Goal: Task Accomplishment & Management: Manage account settings

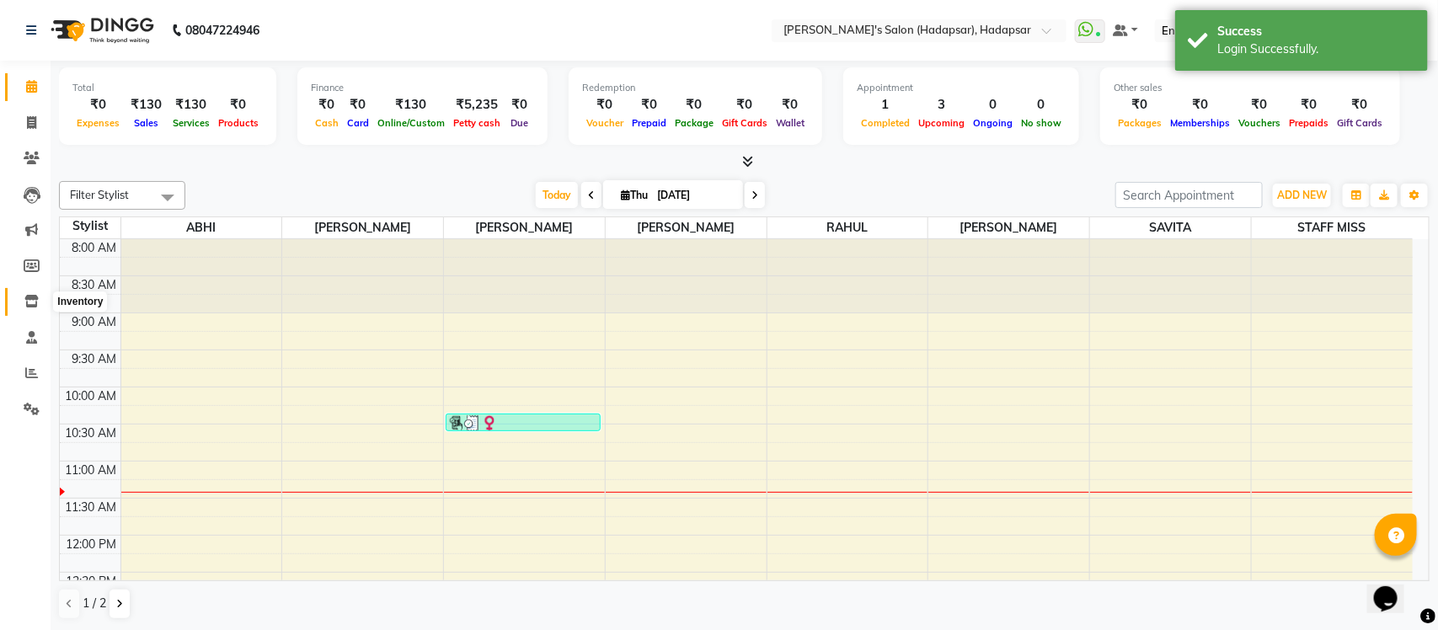
drag, startPoint x: 30, startPoint y: 302, endPoint x: 40, endPoint y: 293, distance: 12.5
click at [30, 302] on icon at bounding box center [31, 301] width 14 height 13
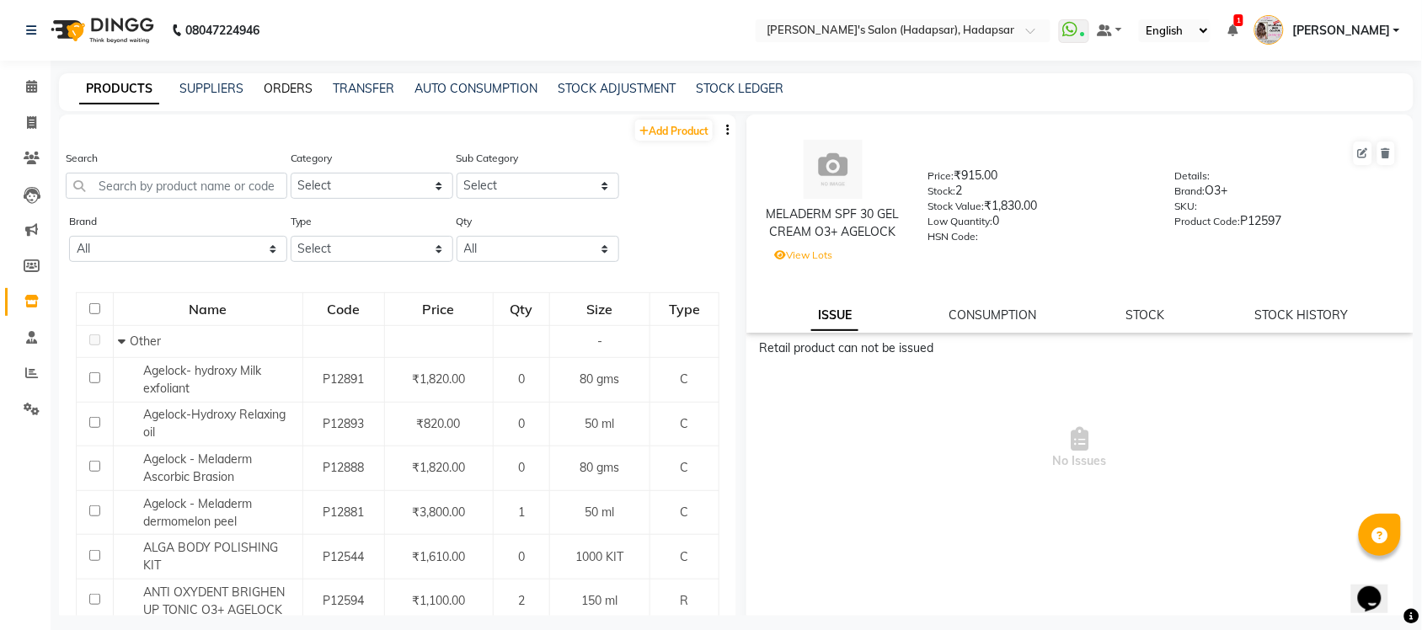
click at [284, 87] on link "ORDERS" at bounding box center [288, 88] width 49 height 15
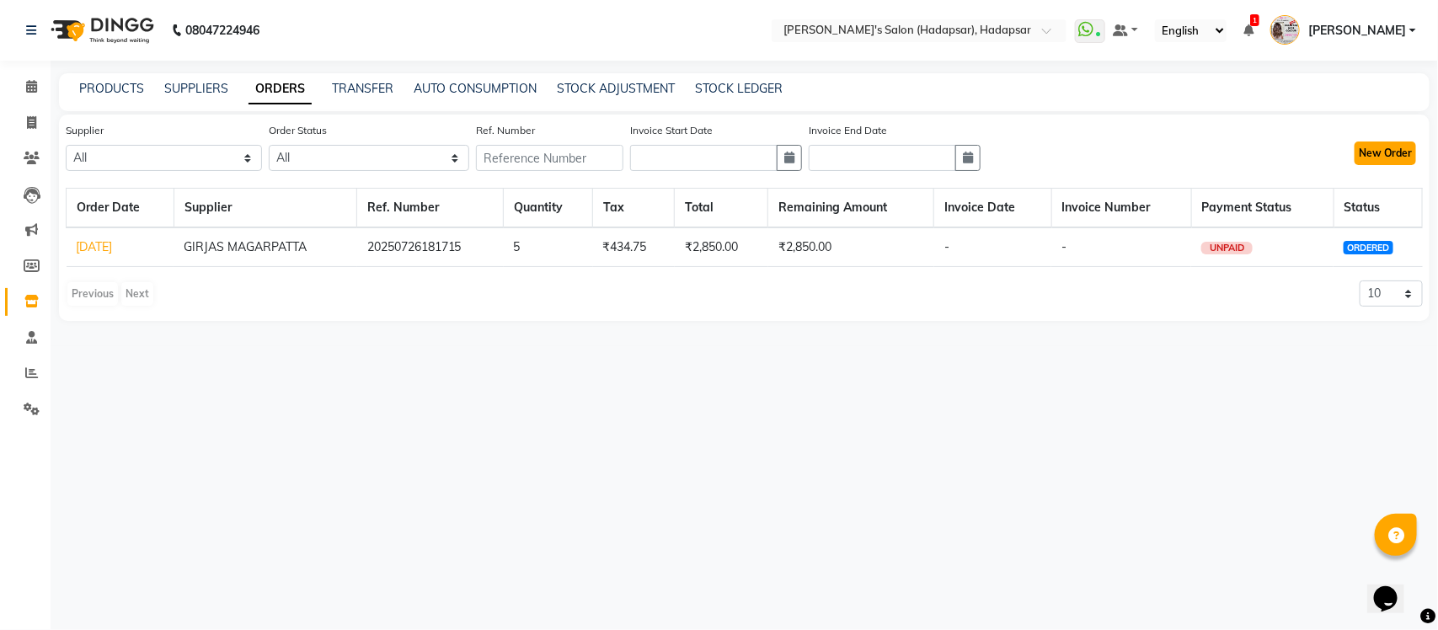
click at [1396, 150] on button "New Order" at bounding box center [1385, 154] width 61 height 24
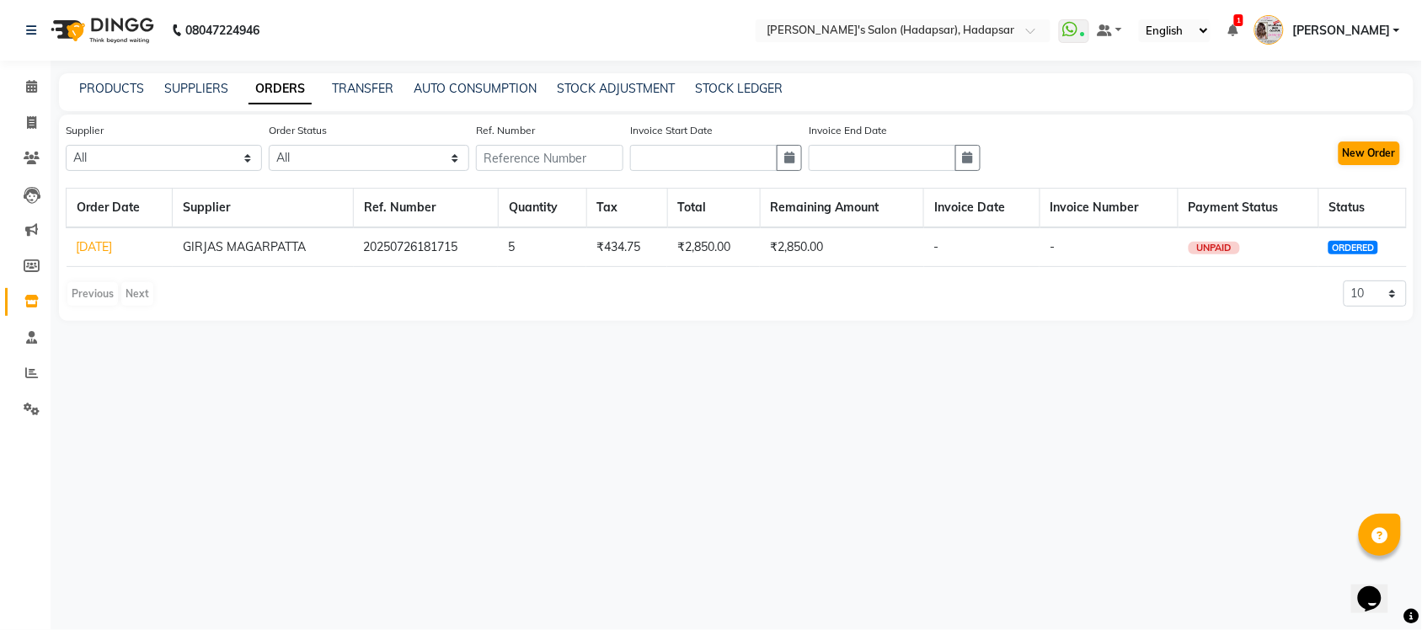
select select "true"
select select "3358"
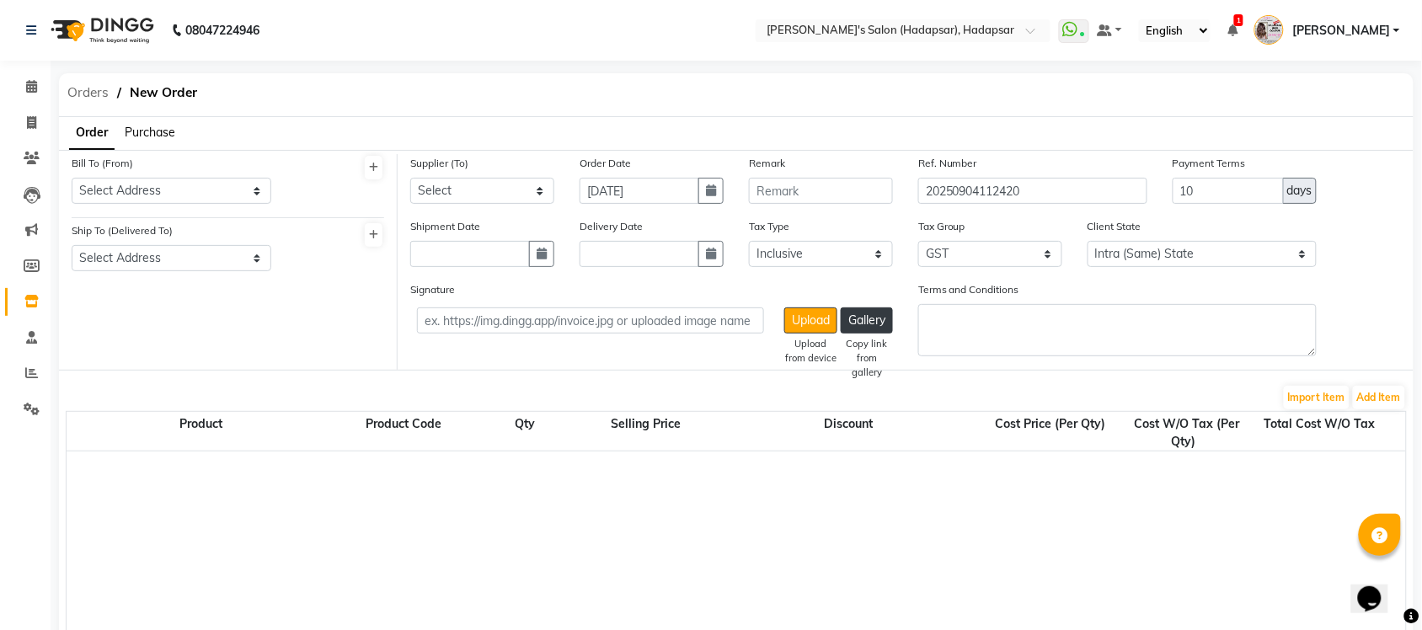
click at [90, 93] on span "Orders" at bounding box center [88, 93] width 58 height 30
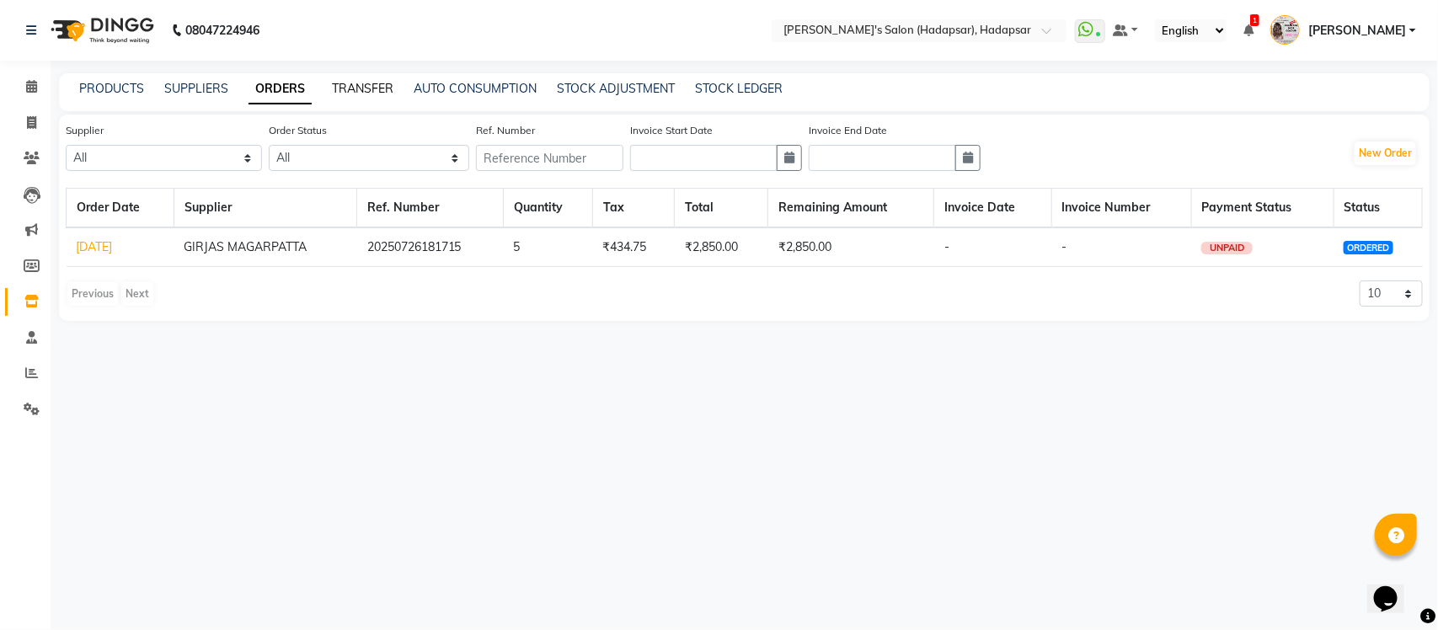
click at [351, 83] on link "TRANSFER" at bounding box center [362, 88] width 61 height 15
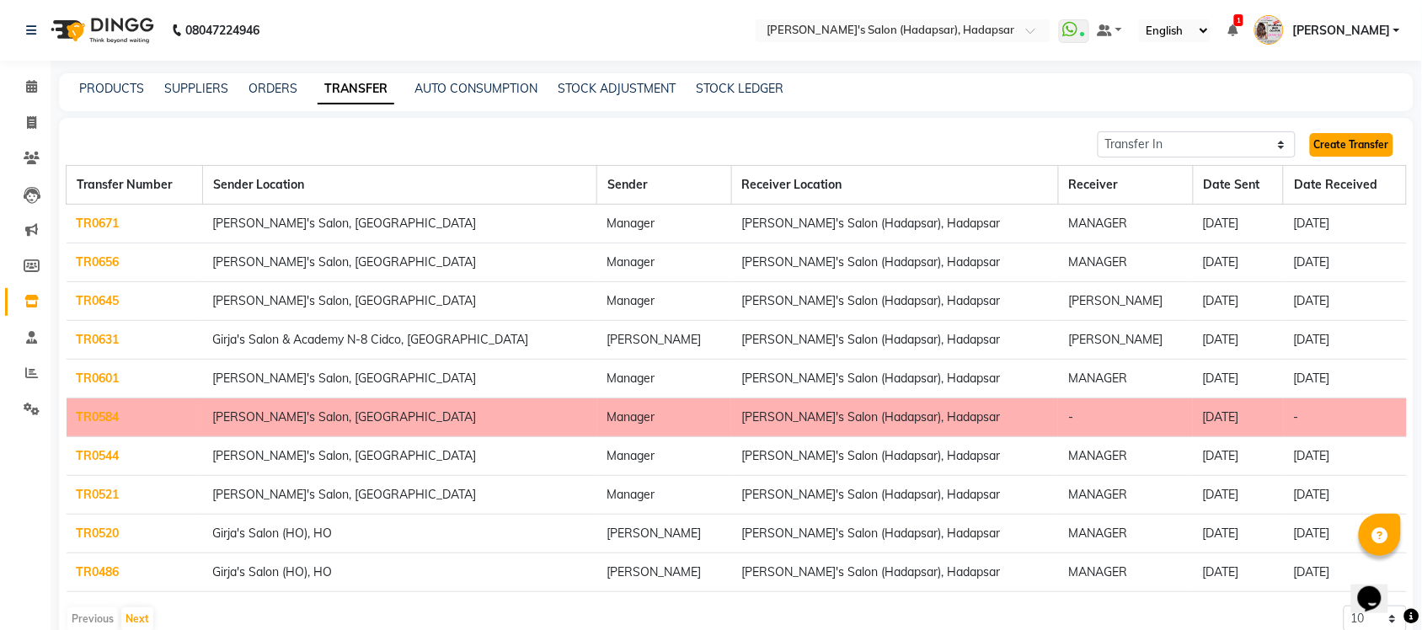
click at [1337, 142] on link "Create Transfer" at bounding box center [1351, 145] width 83 height 24
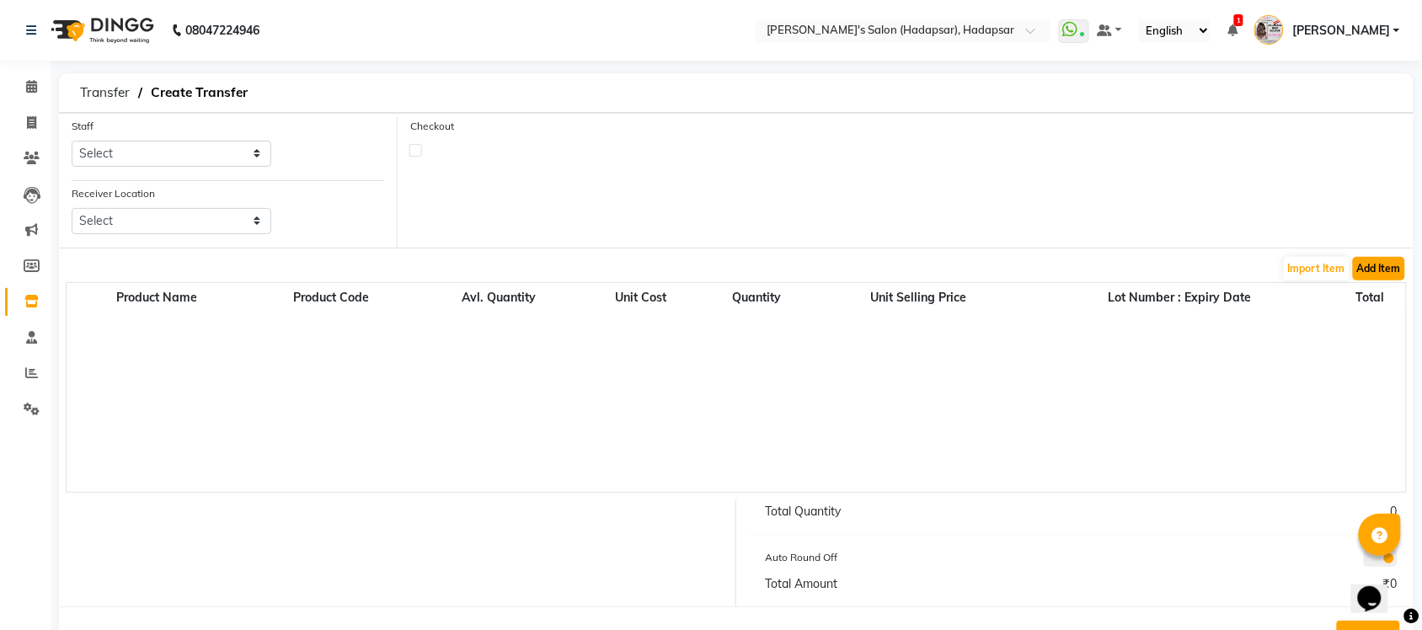
click at [1375, 266] on button "Add Item" at bounding box center [1379, 269] width 52 height 24
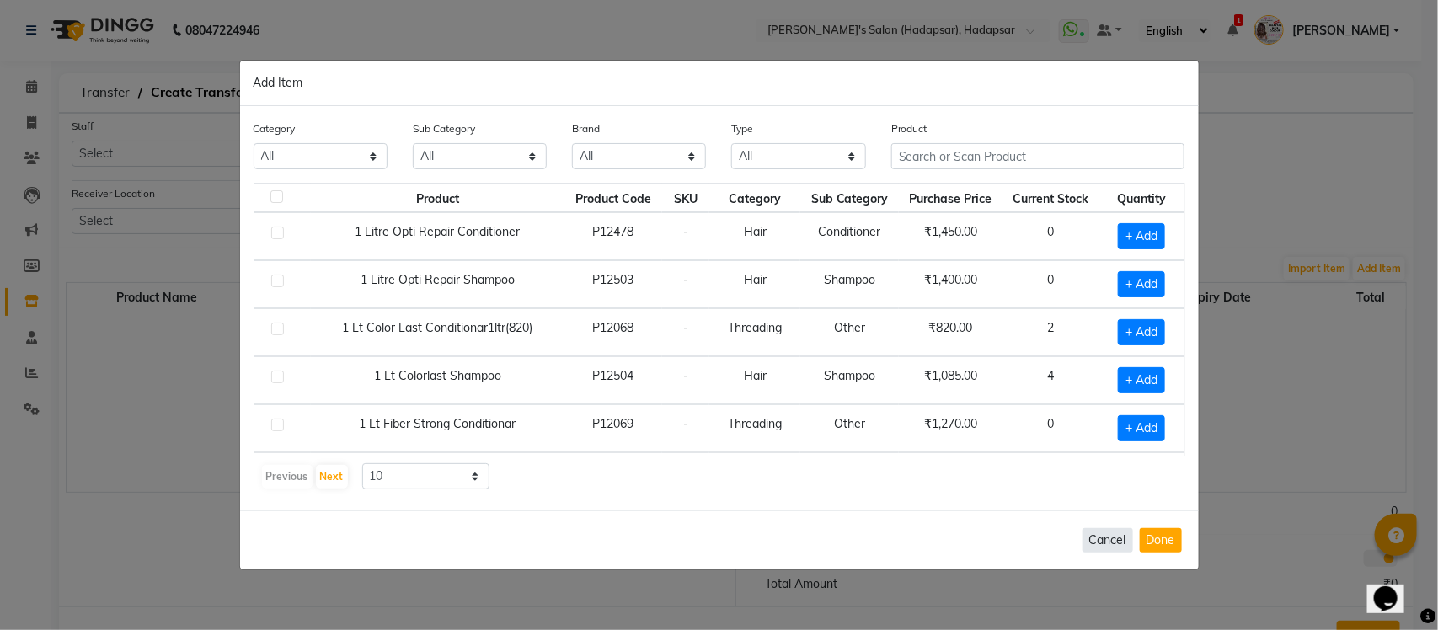
click at [1110, 542] on button "Cancel" at bounding box center [1108, 540] width 51 height 24
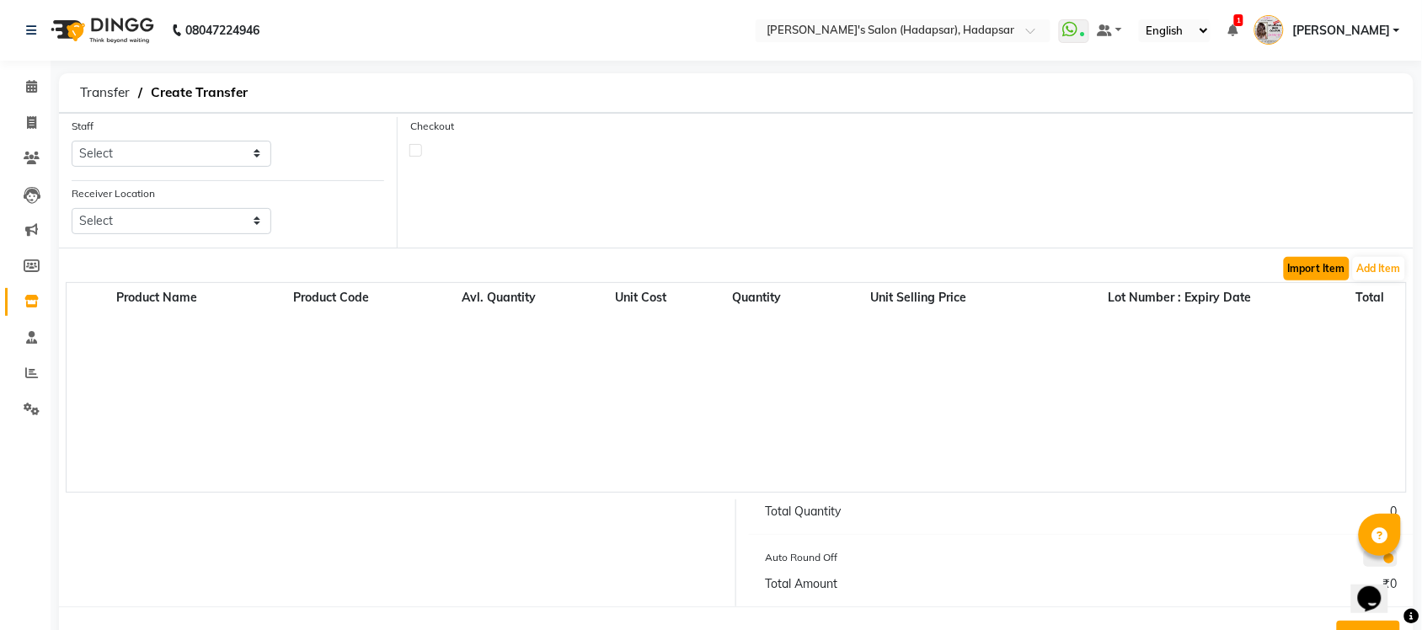
click at [1318, 268] on button "Import Item" at bounding box center [1317, 269] width 66 height 24
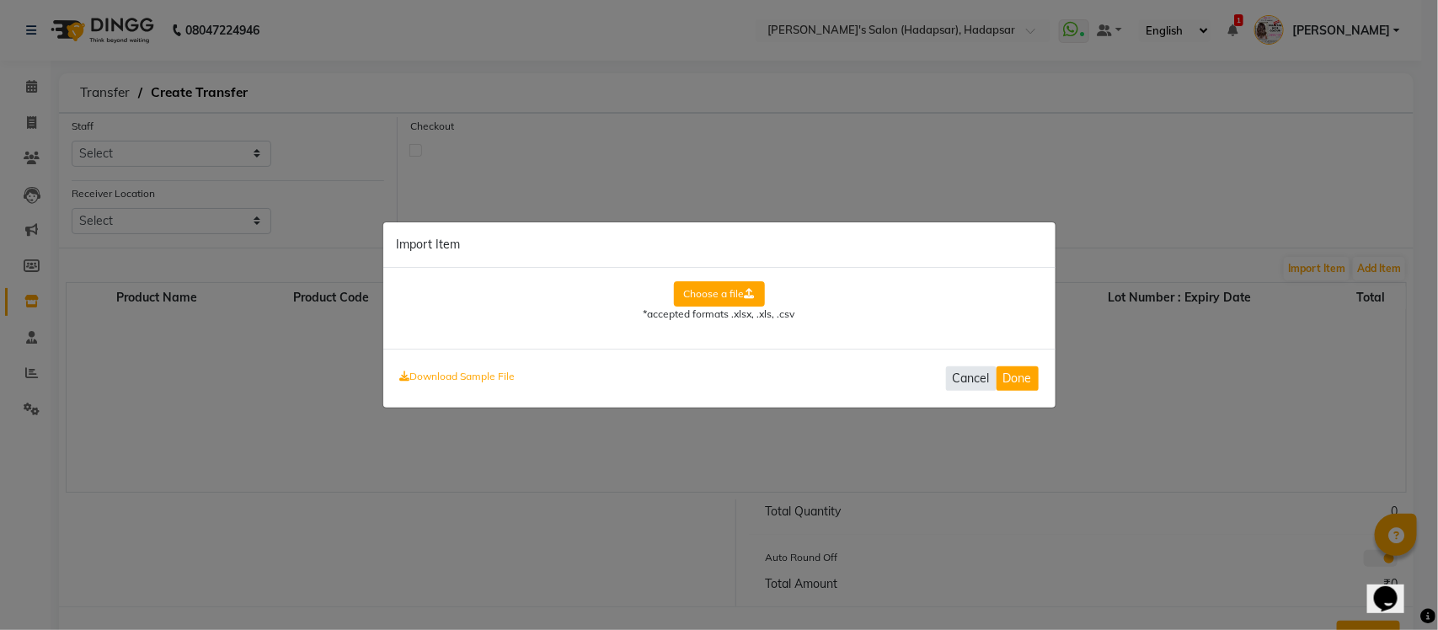
click at [978, 382] on button "Cancel" at bounding box center [971, 378] width 51 height 24
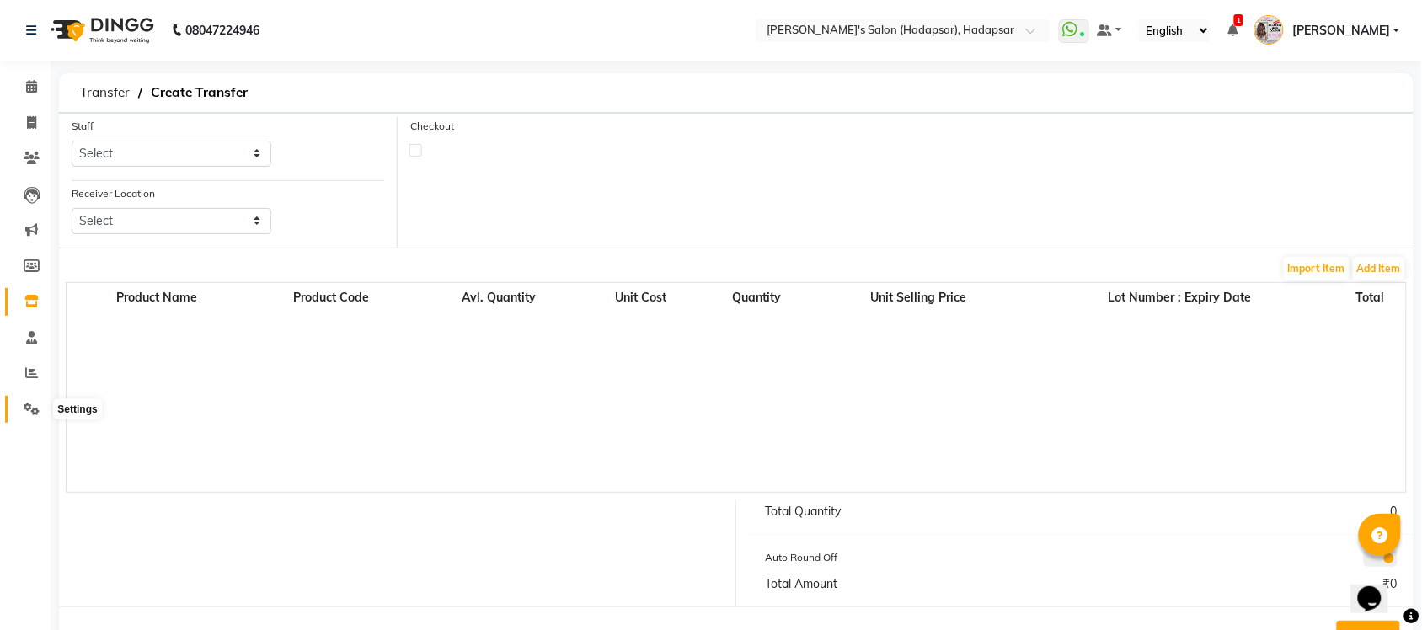
click at [29, 409] on icon at bounding box center [32, 409] width 16 height 13
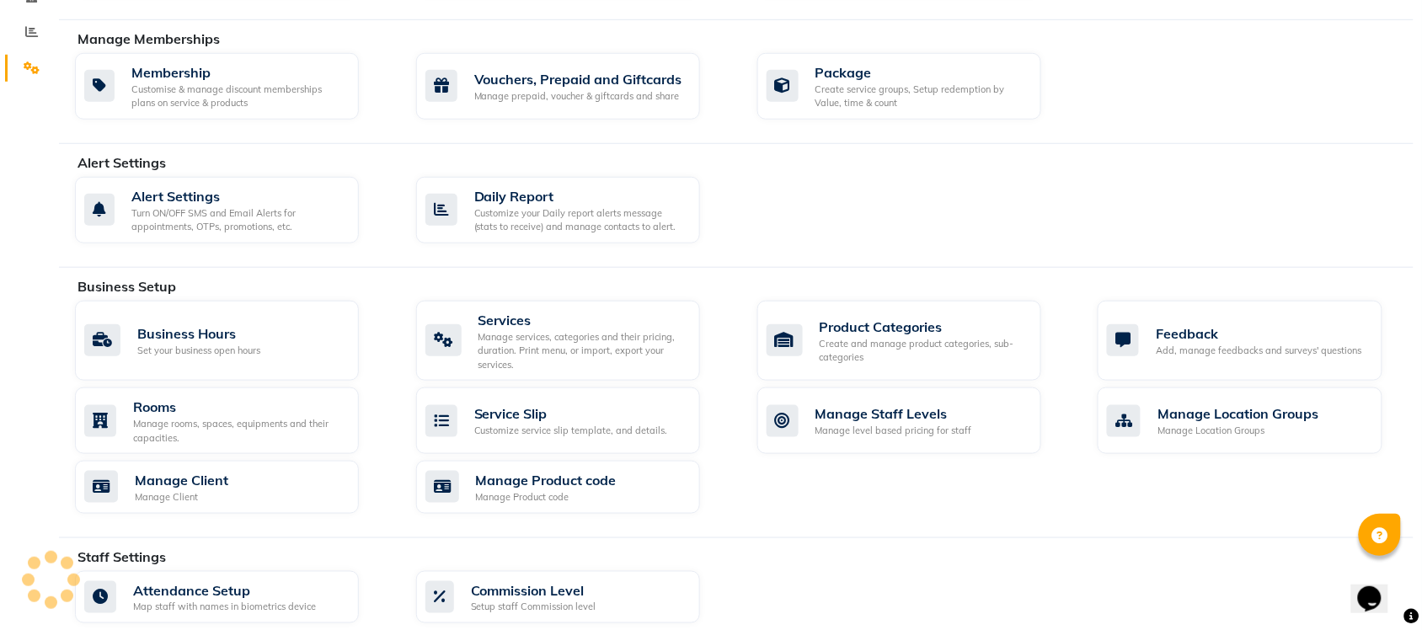
scroll to position [356, 0]
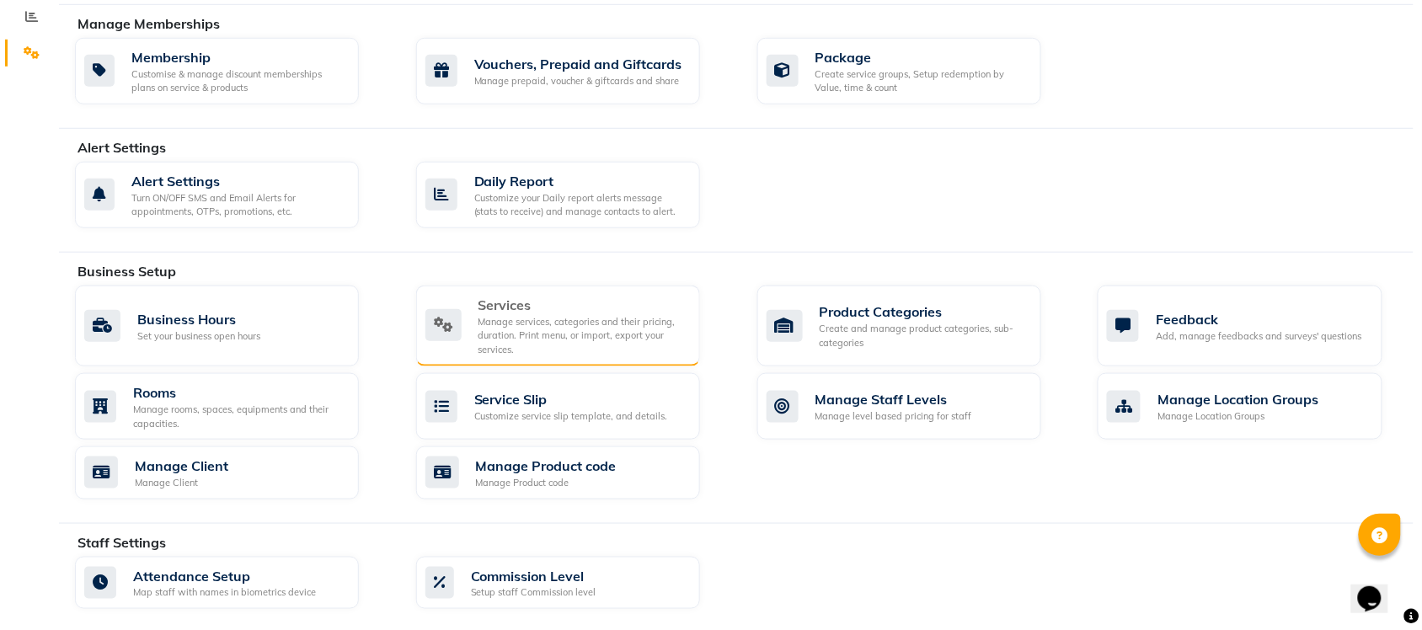
click at [536, 352] on div "Manage services, categories and their pricing, duration. Print menu, or import,…" at bounding box center [582, 336] width 208 height 42
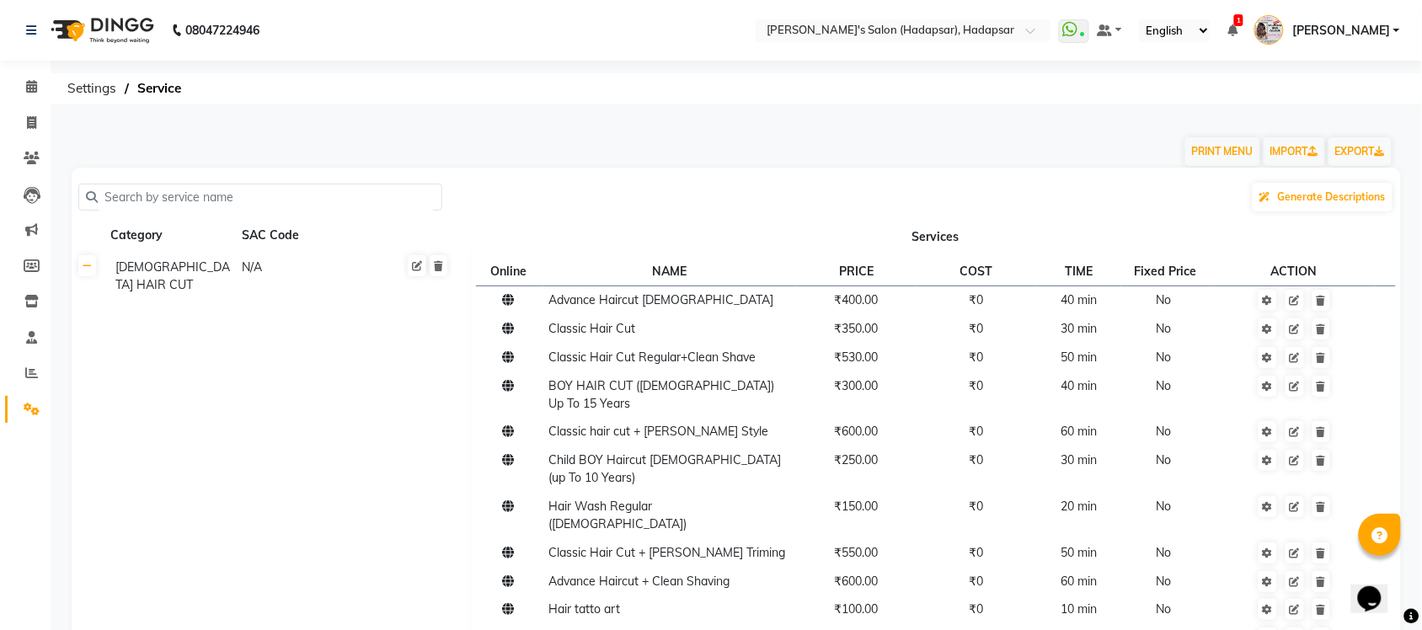
click at [85, 270] on icon at bounding box center [87, 266] width 9 height 10
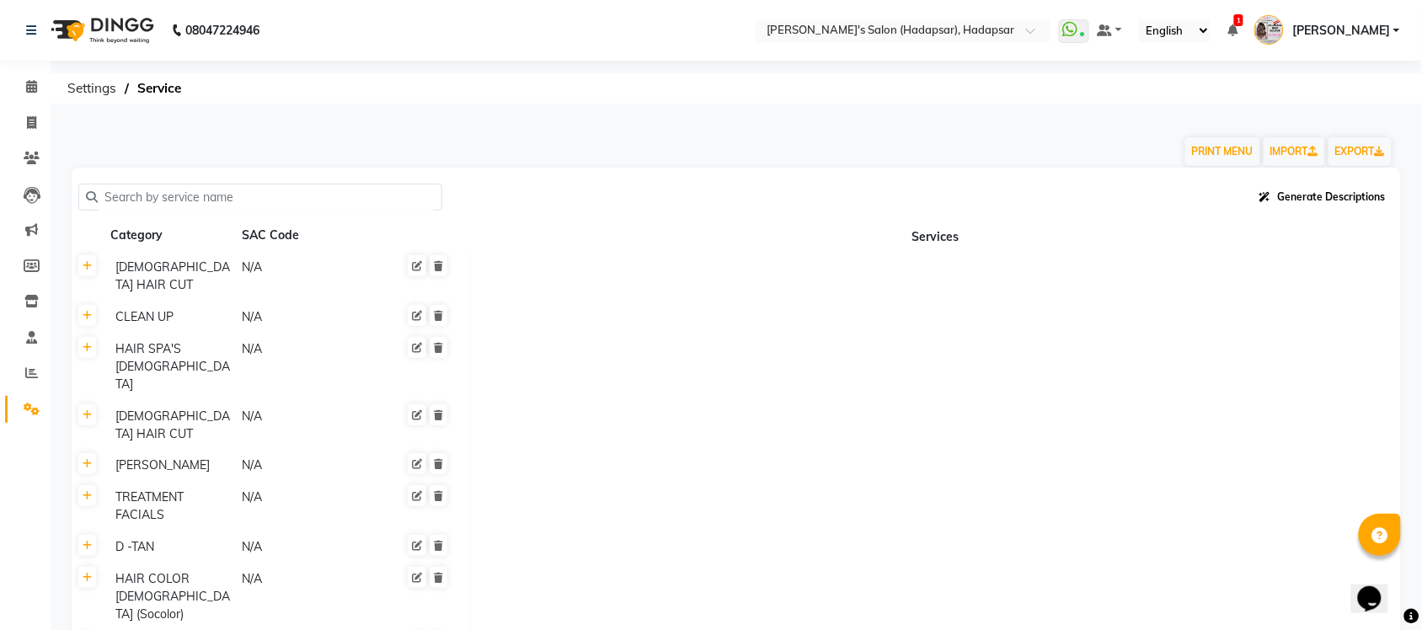
click at [1331, 200] on span "Generate Descriptions" at bounding box center [1332, 196] width 108 height 13
click at [19, 95] on span at bounding box center [31, 87] width 29 height 19
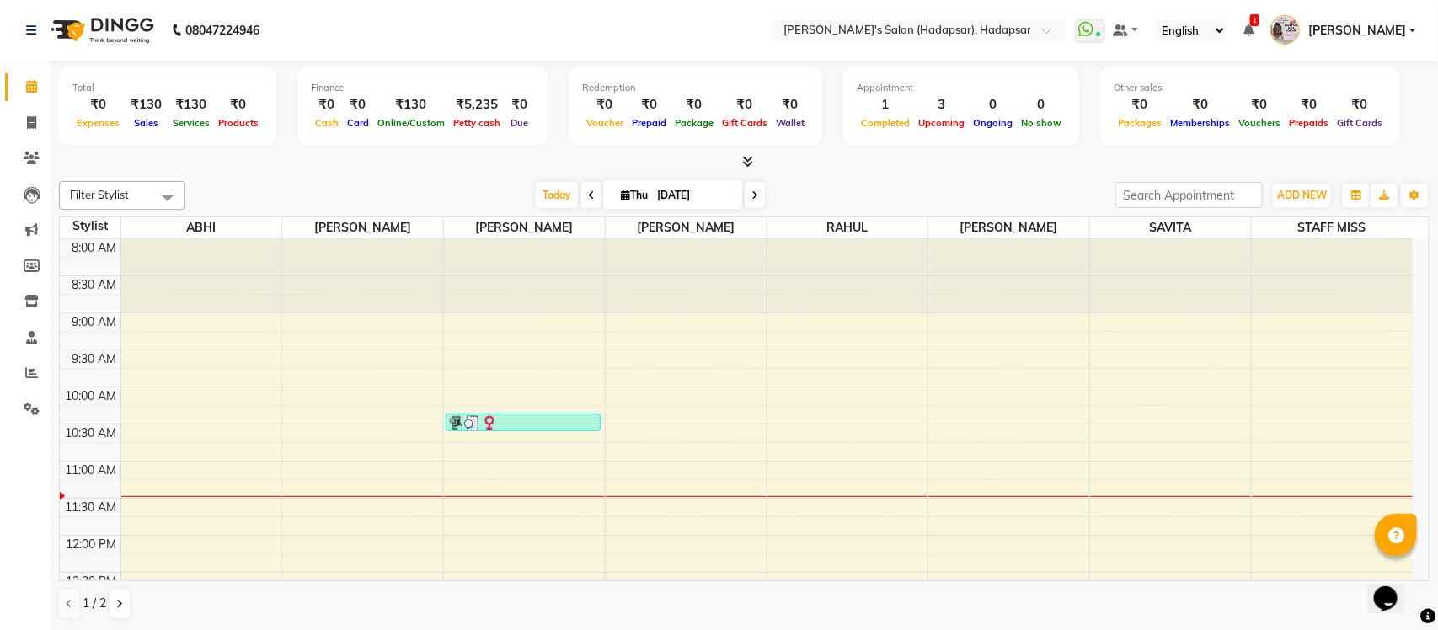
click at [1254, 27] on icon at bounding box center [1248, 30] width 10 height 12
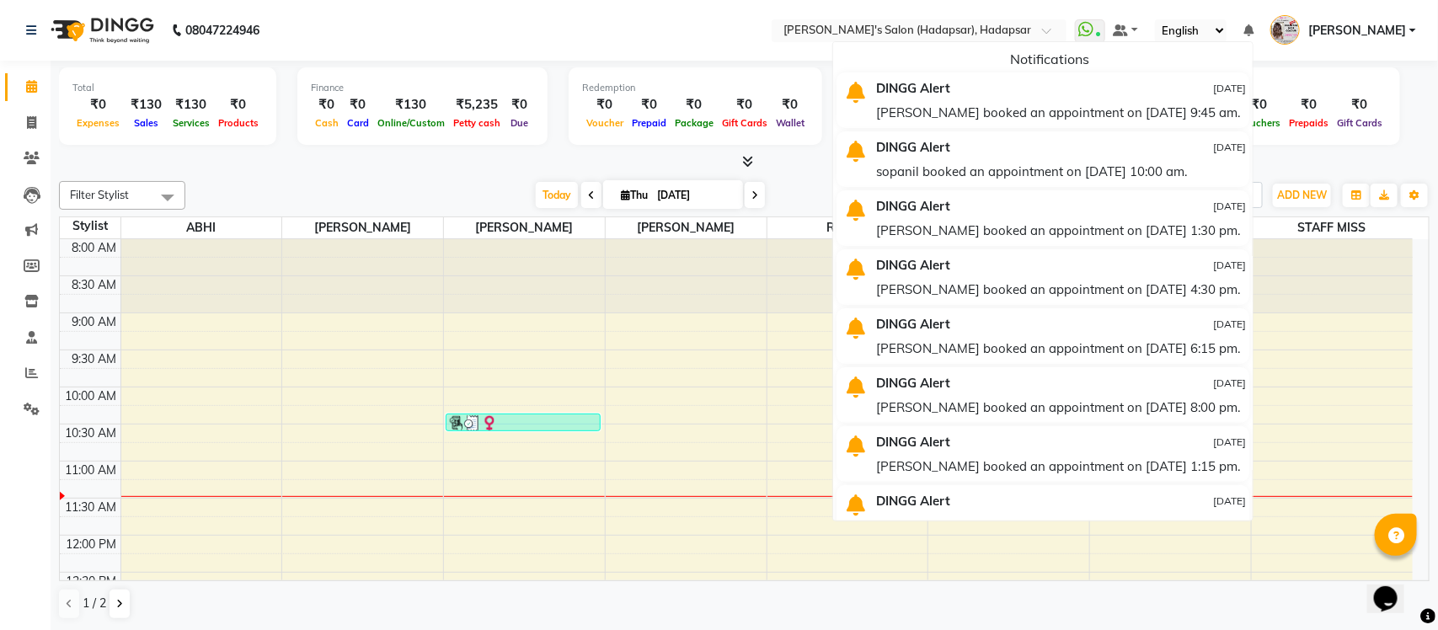
click at [842, 171] on div "Total ₹0 Expenses ₹130 Sales ₹130 Services ₹0 Products Finance ₹0 Cash ₹0 Card …" at bounding box center [744, 346] width 1387 height 570
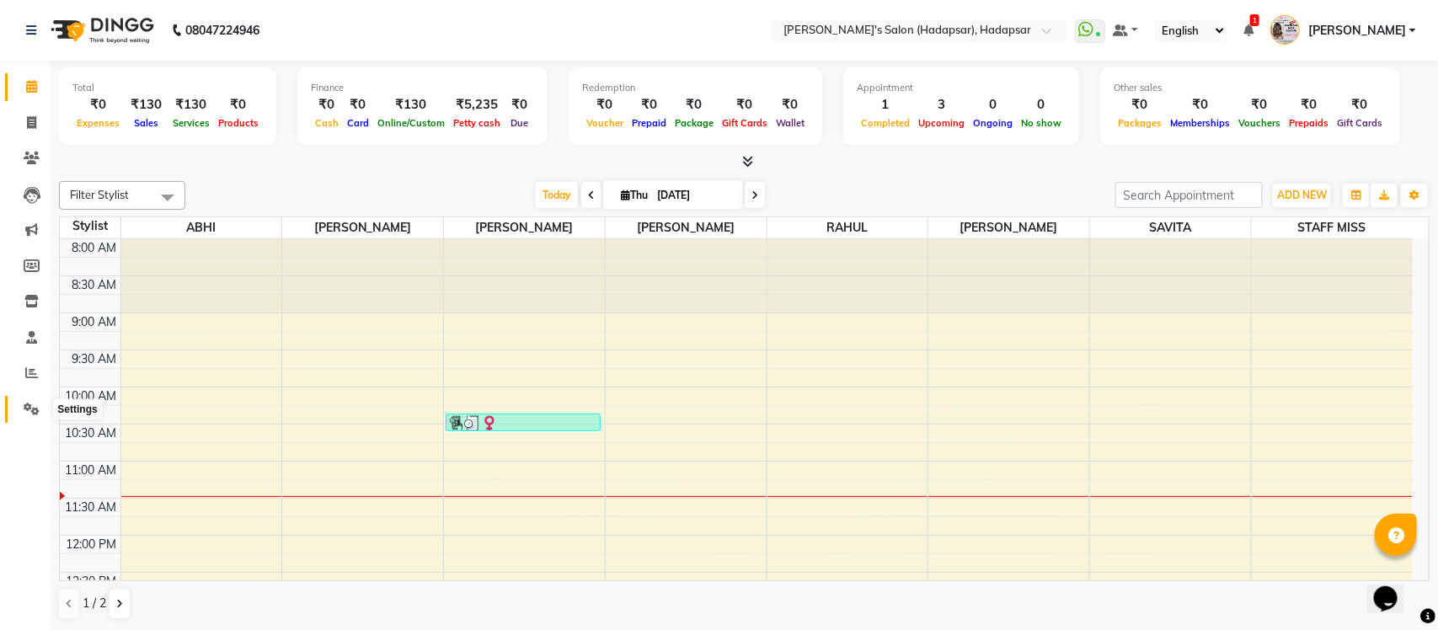
click at [24, 407] on icon at bounding box center [32, 409] width 16 height 13
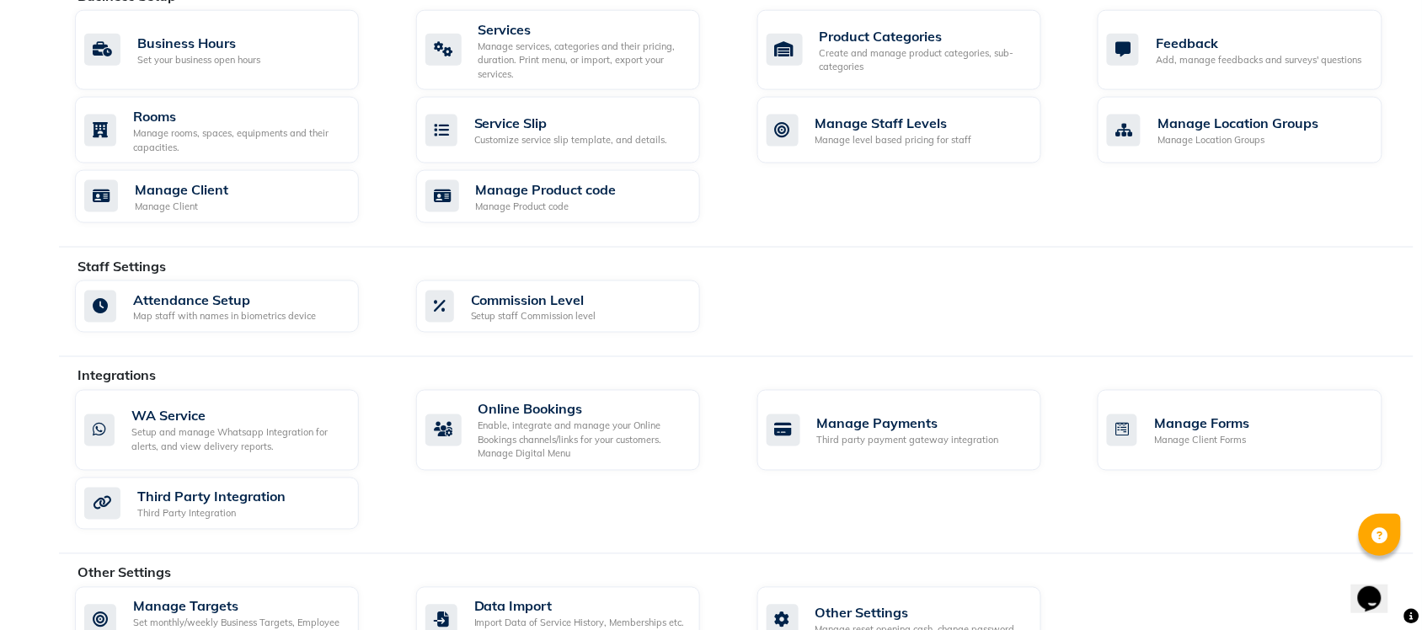
scroll to position [636, 0]
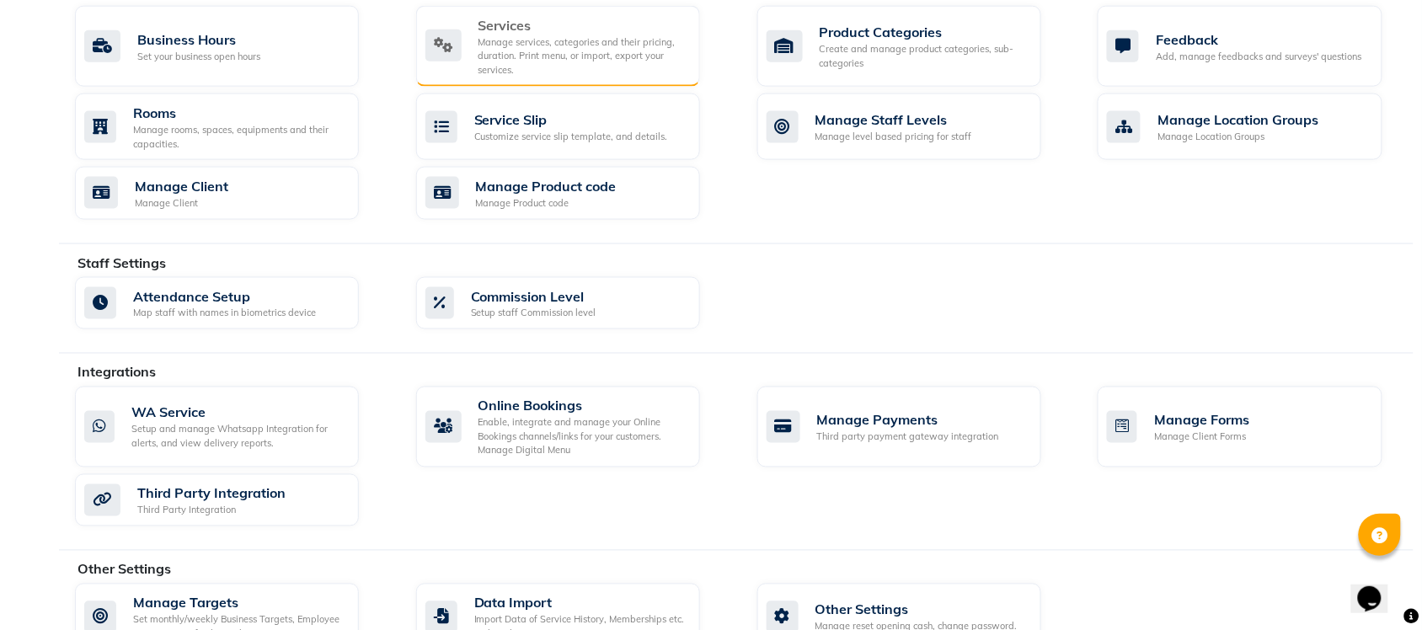
click at [553, 26] on div "Services" at bounding box center [582, 25] width 208 height 20
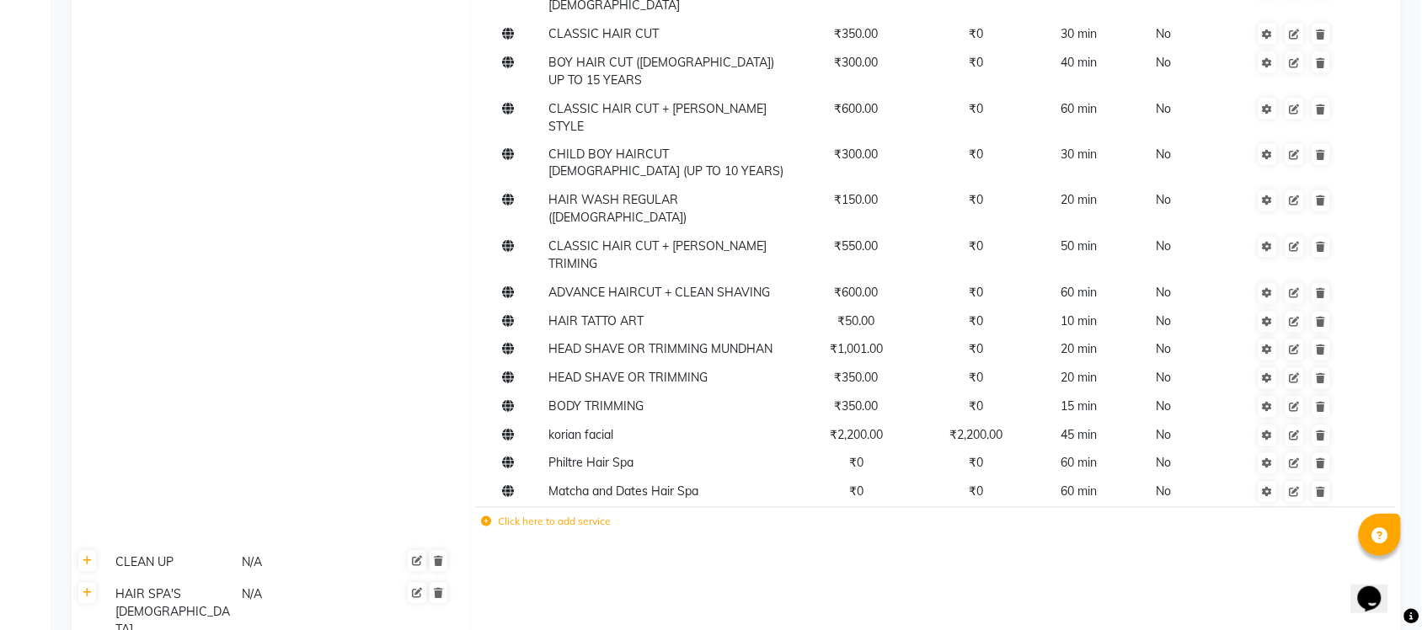
scroll to position [790, 0]
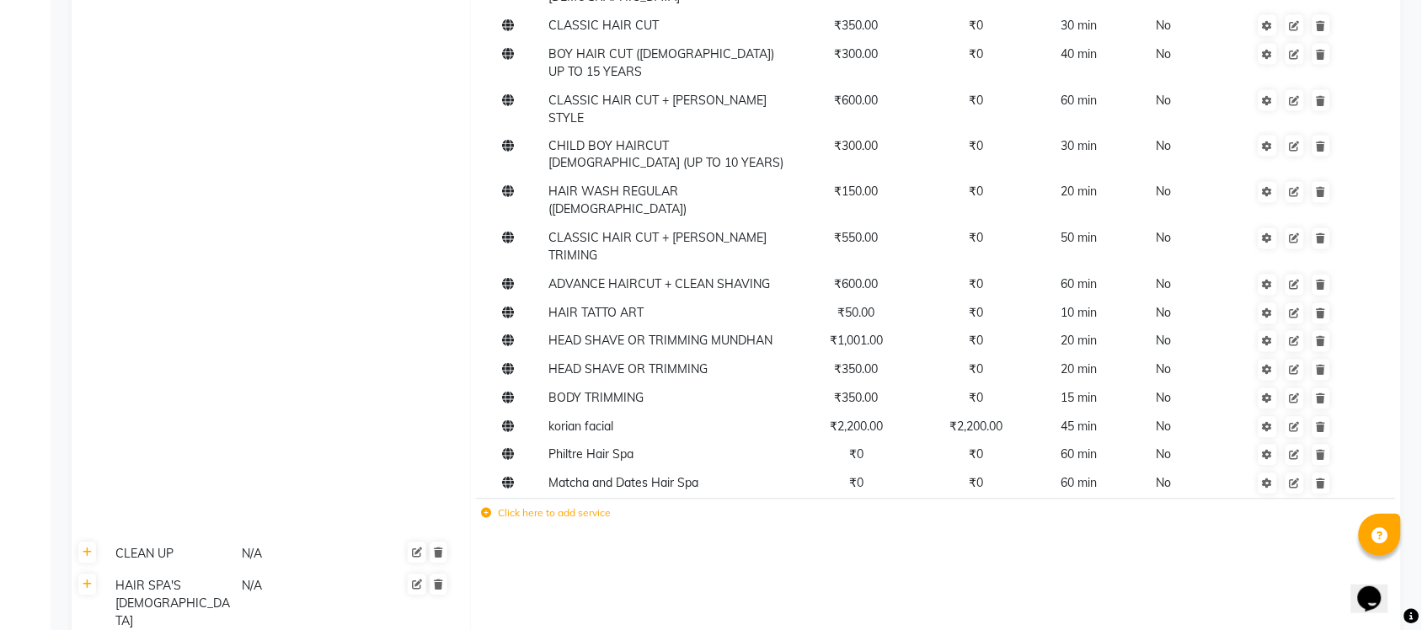
click at [553, 506] on label "Click here to add service" at bounding box center [547, 513] width 130 height 15
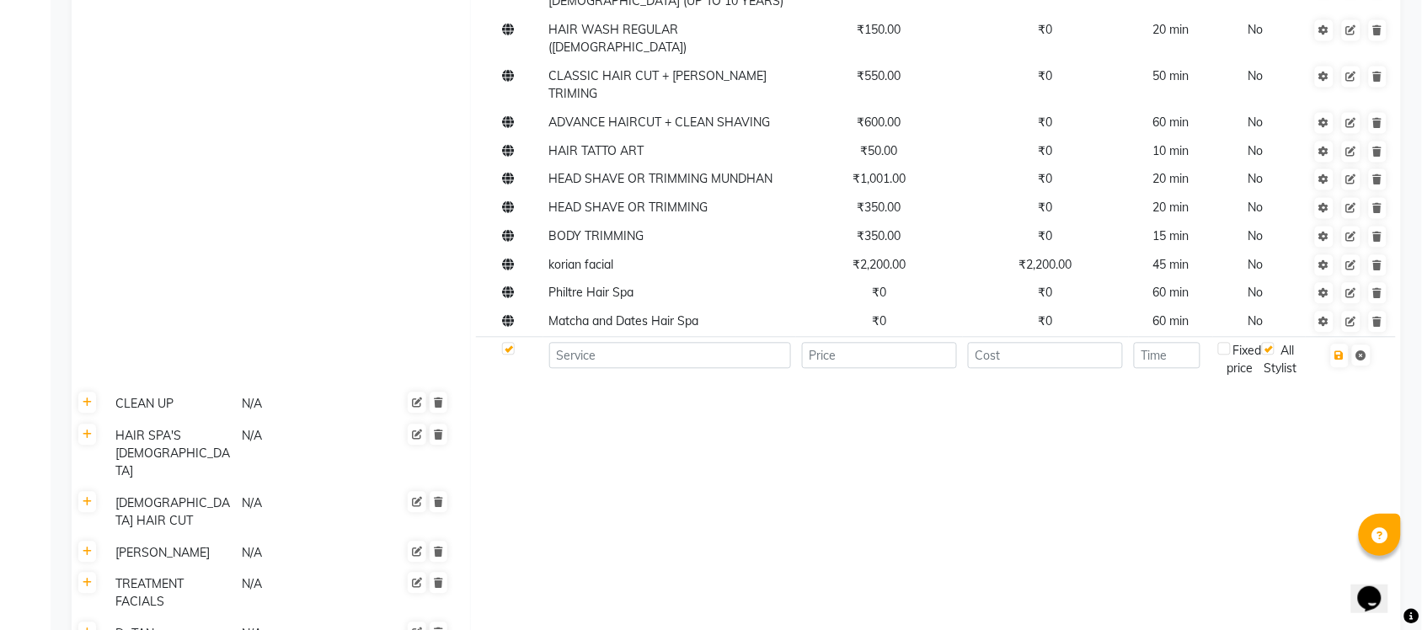
scroll to position [961, 0]
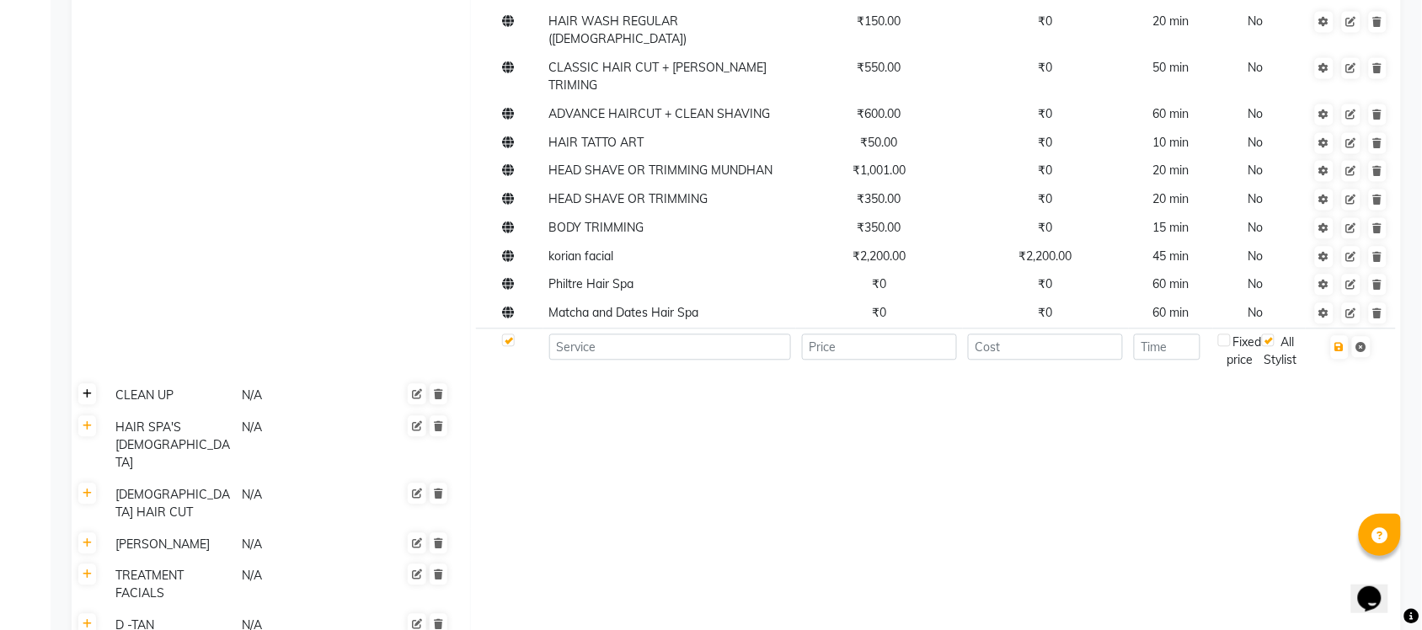
click at [91, 389] on icon at bounding box center [87, 394] width 9 height 10
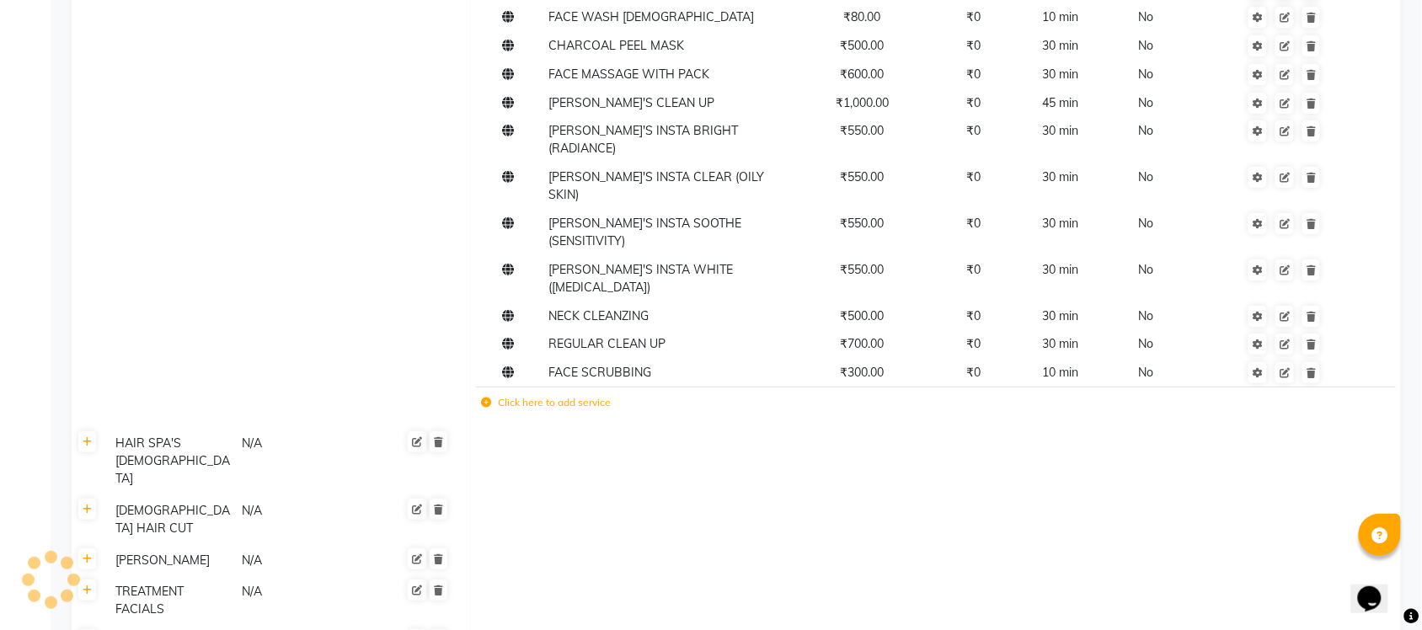
scroll to position [1799, 0]
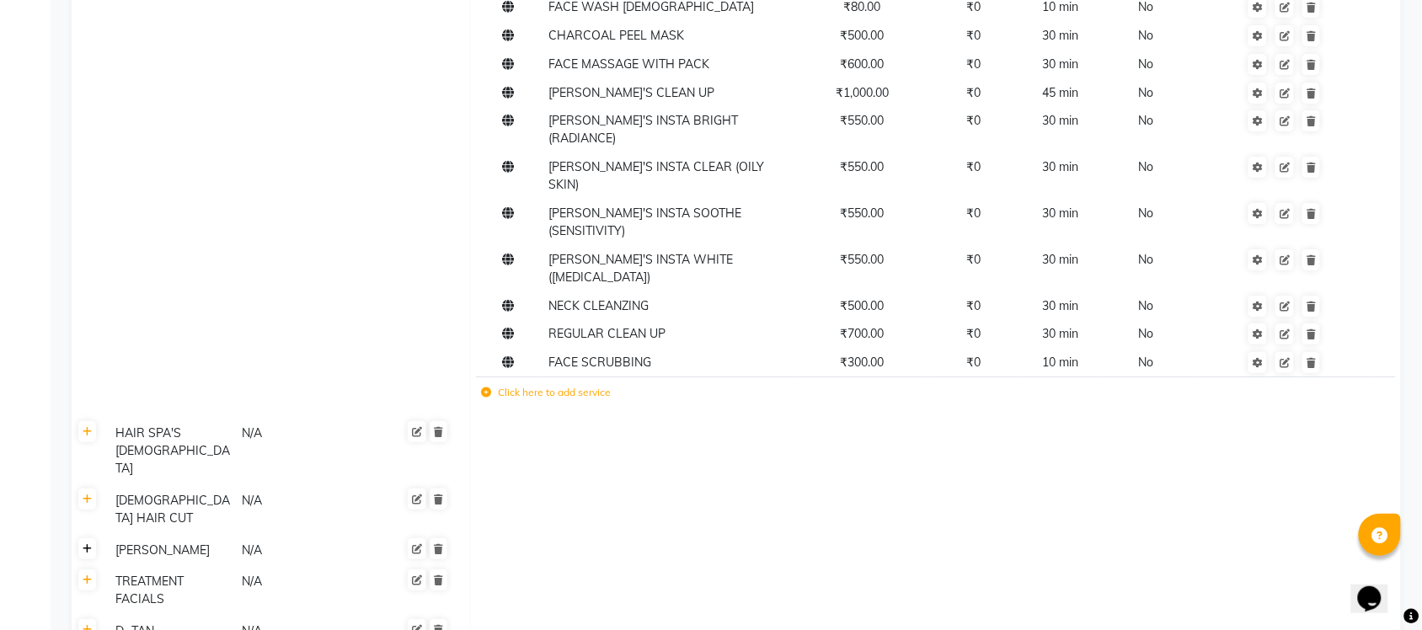
click at [93, 538] on link at bounding box center [87, 548] width 18 height 21
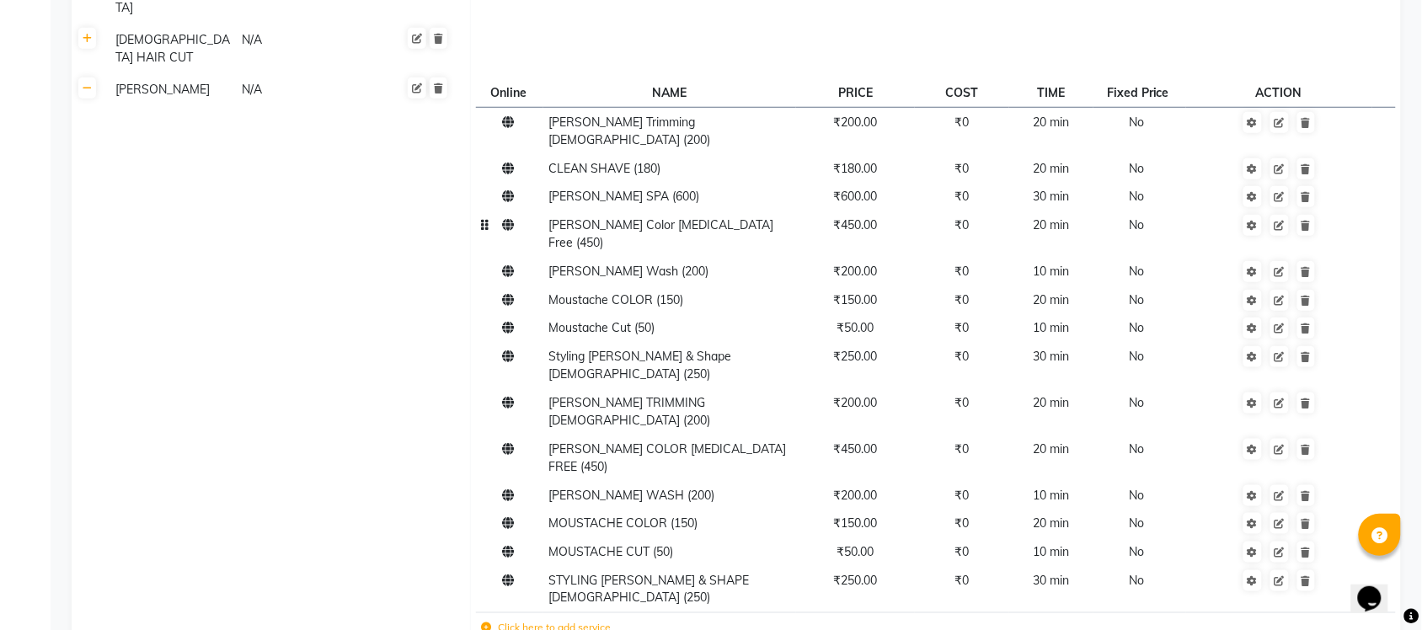
scroll to position [2263, 0]
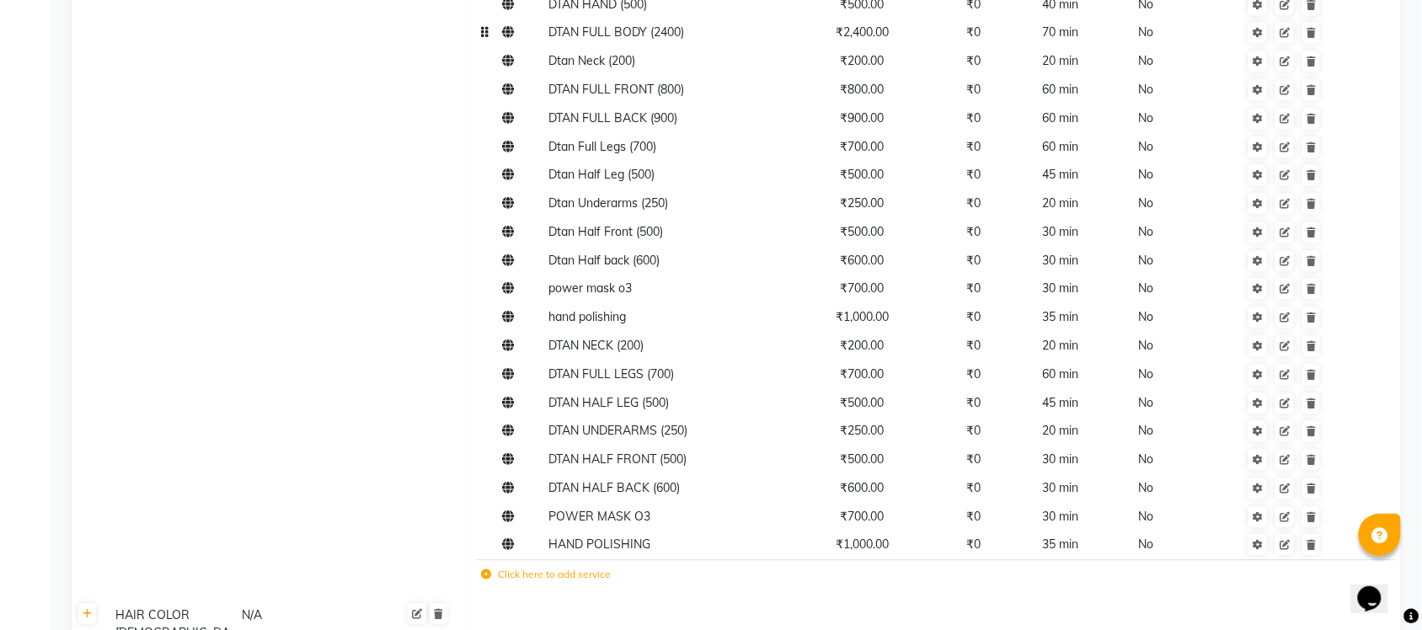
scroll to position [3100, 0]
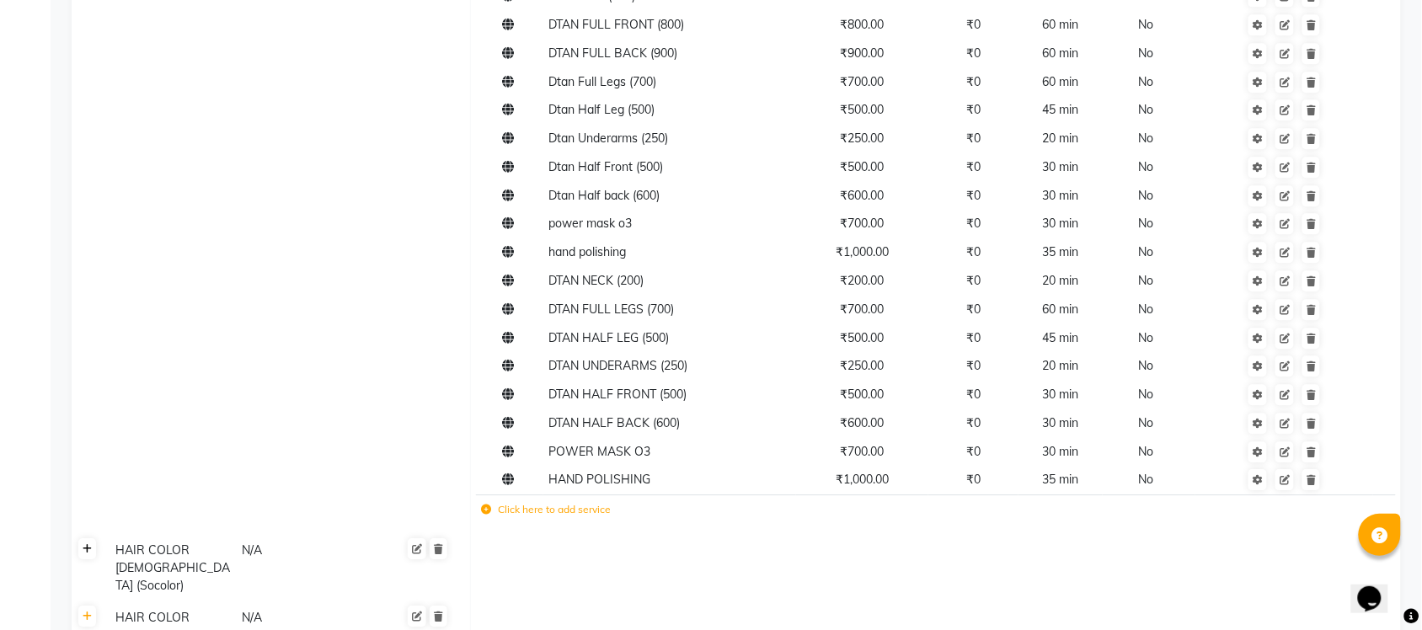
click at [90, 538] on link at bounding box center [87, 548] width 18 height 21
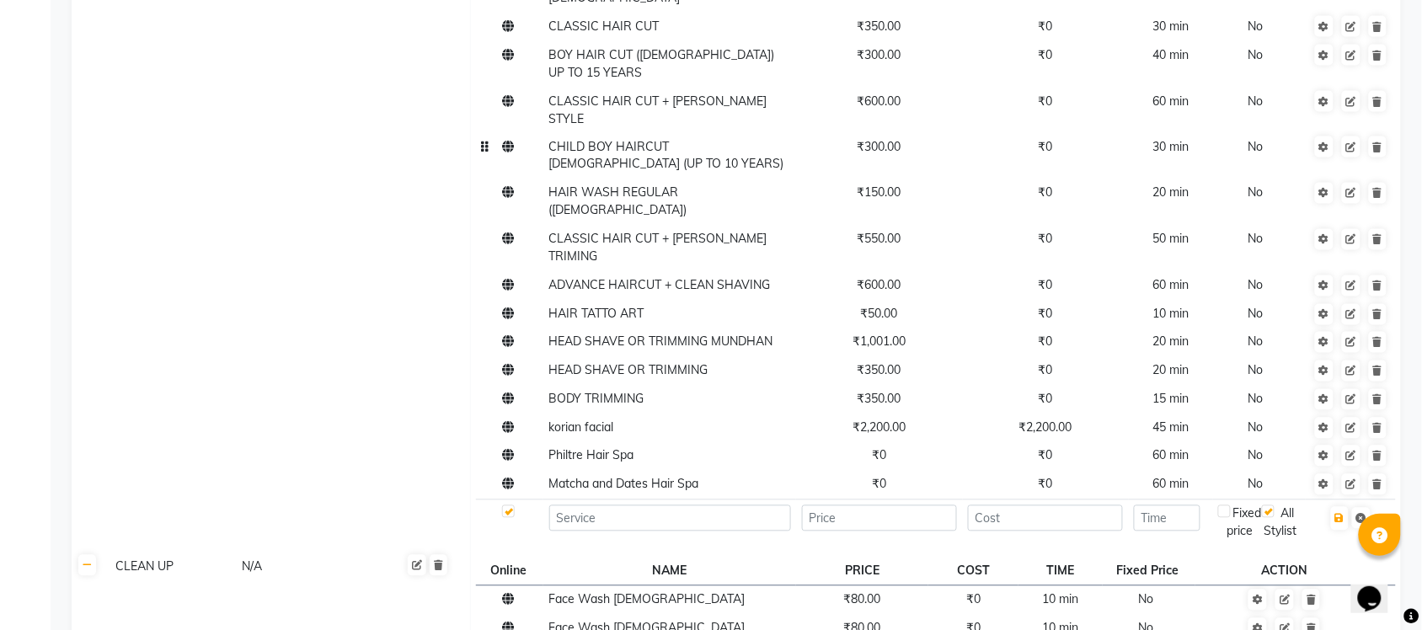
scroll to position [790, 0]
click at [1278, 505] on div "All Stylist" at bounding box center [1281, 522] width 39 height 35
click at [1274, 505] on div "All Stylist" at bounding box center [1281, 522] width 39 height 35
click at [748, 505] on input at bounding box center [670, 518] width 242 height 26
type input "JGH"
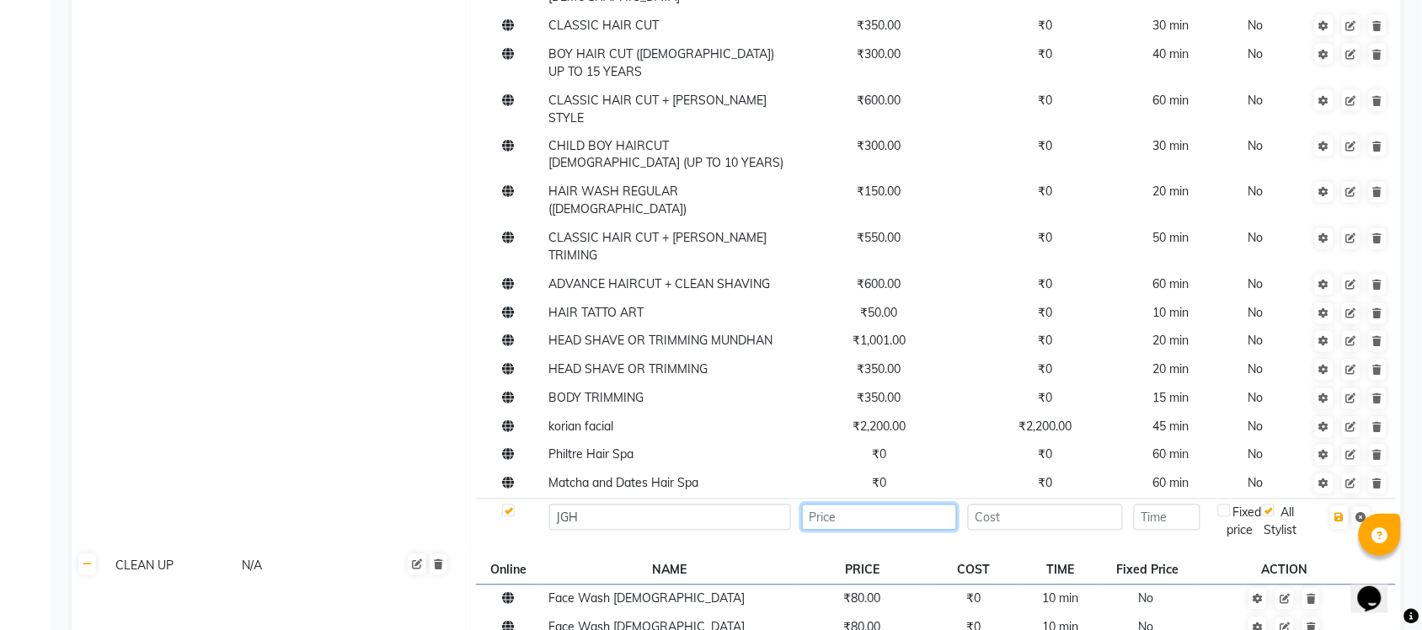
click at [876, 505] on input "number" at bounding box center [879, 518] width 155 height 26
click at [1032, 505] on input "number" at bounding box center [1045, 518] width 155 height 26
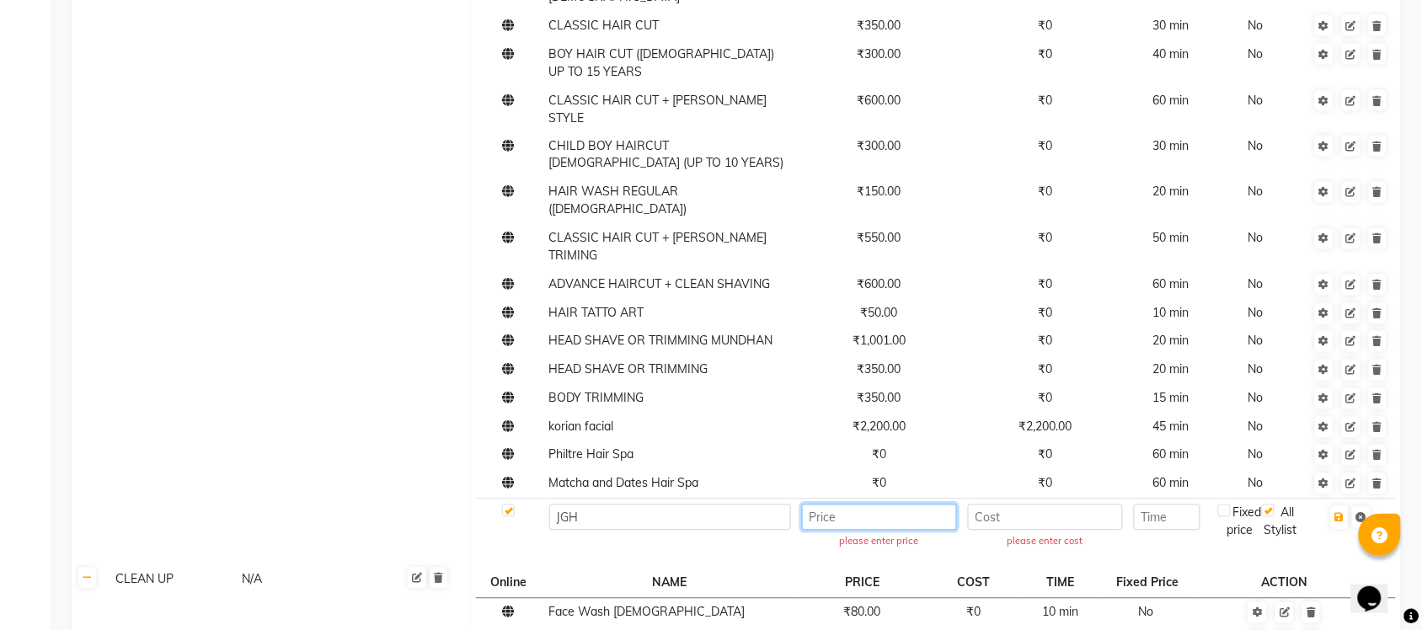
click at [922, 505] on input "number" at bounding box center [879, 518] width 155 height 26
type input "90"
click at [1060, 505] on input "number" at bounding box center [1045, 518] width 155 height 26
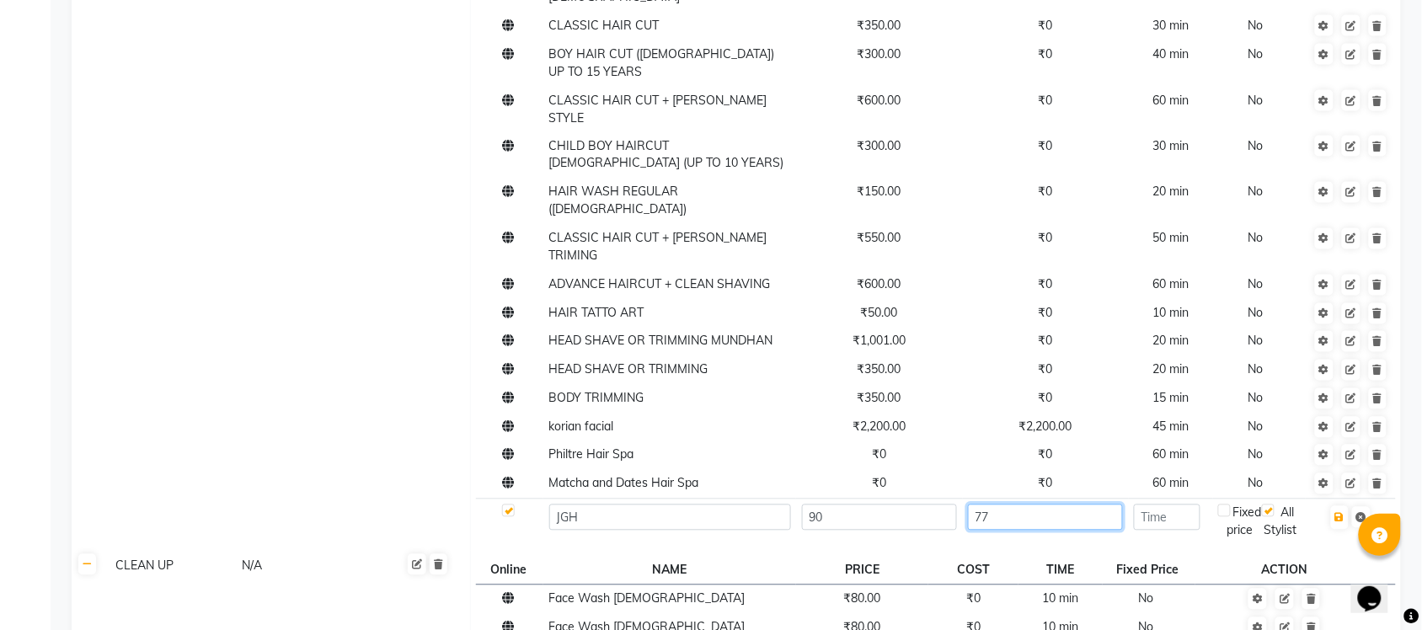
type input "77"
click at [1173, 505] on input "number" at bounding box center [1167, 518] width 67 height 26
type input "9"
click at [1272, 505] on label at bounding box center [1268, 511] width 13 height 13
click at [1272, 506] on input "checkbox" at bounding box center [1272, 511] width 11 height 11
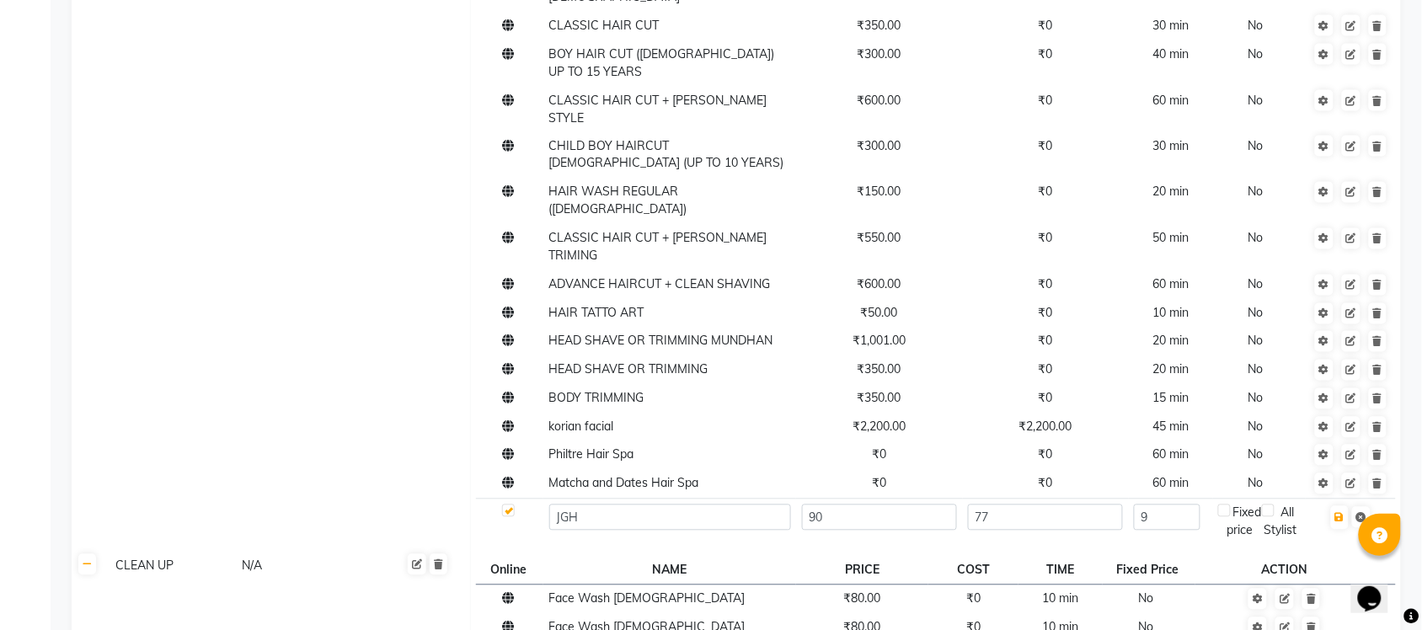
click at [1273, 505] on label at bounding box center [1268, 511] width 13 height 13
click at [1273, 506] on input "checkbox" at bounding box center [1272, 511] width 11 height 11
click at [1273, 505] on label at bounding box center [1268, 511] width 13 height 13
click at [1273, 506] on input "checkbox" at bounding box center [1272, 511] width 11 height 11
checkbox input "false"
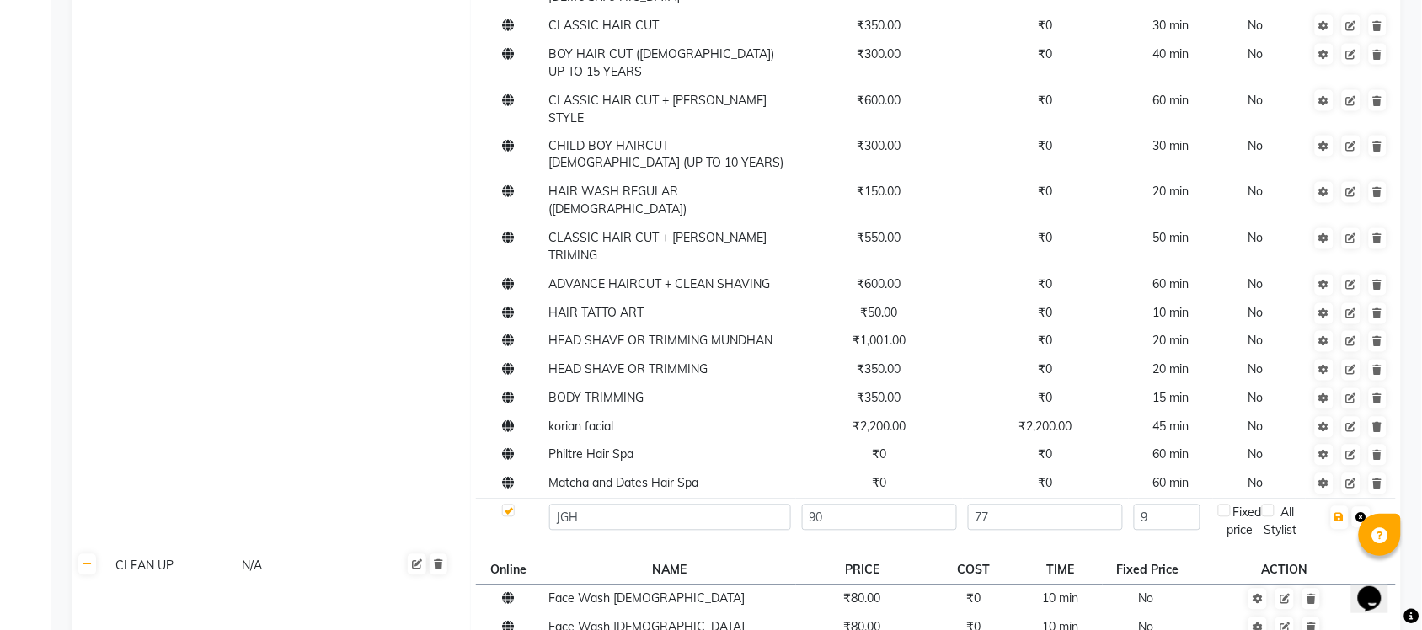
click at [1360, 513] on icon at bounding box center [1361, 518] width 10 height 10
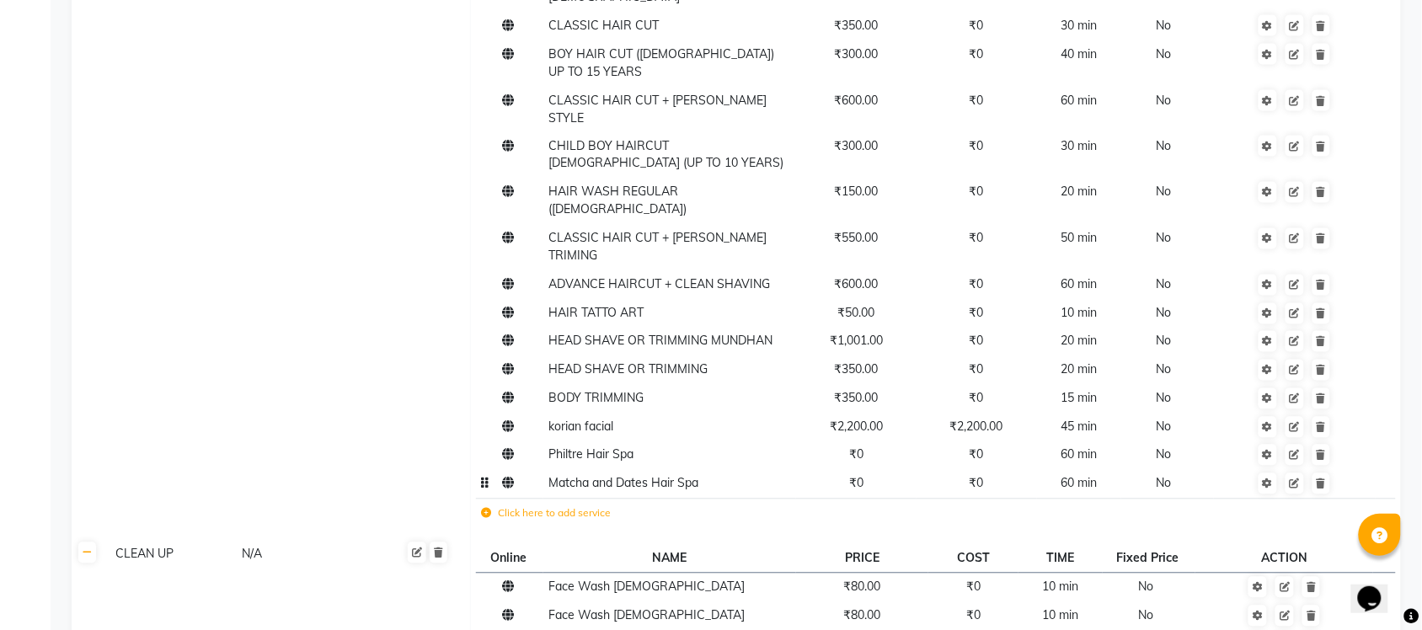
scroll to position [0, 0]
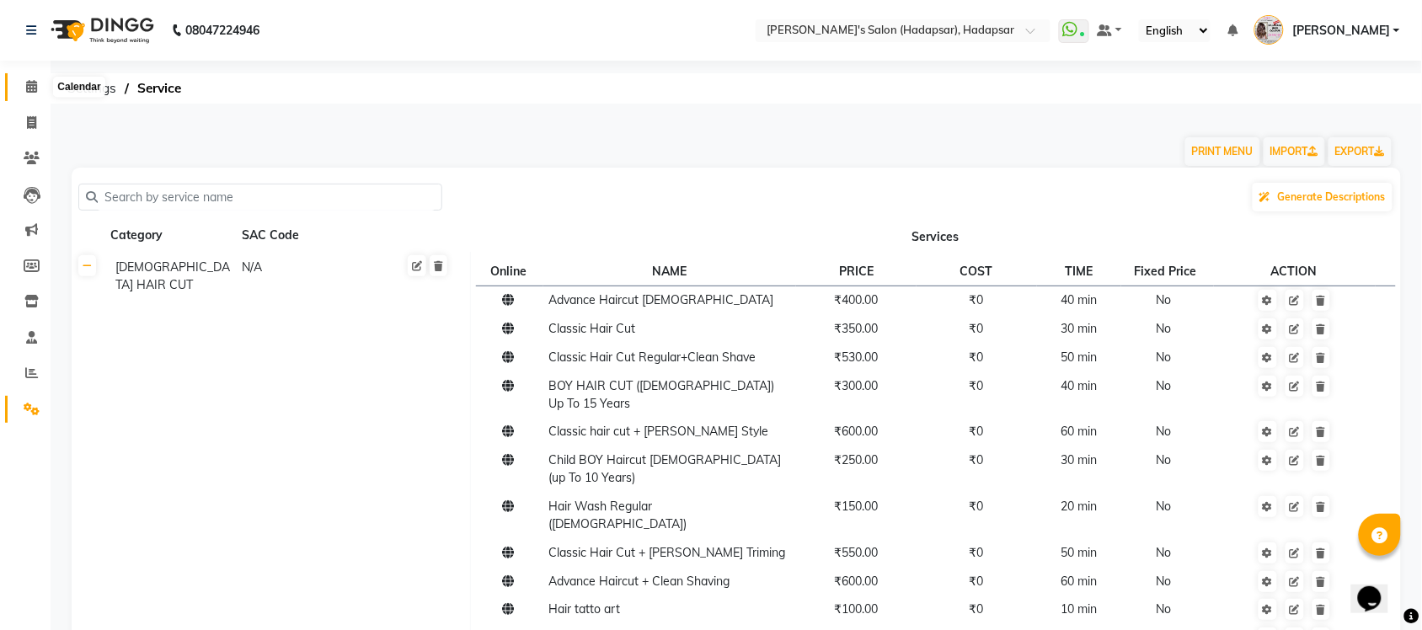
click at [28, 86] on icon at bounding box center [31, 86] width 11 height 13
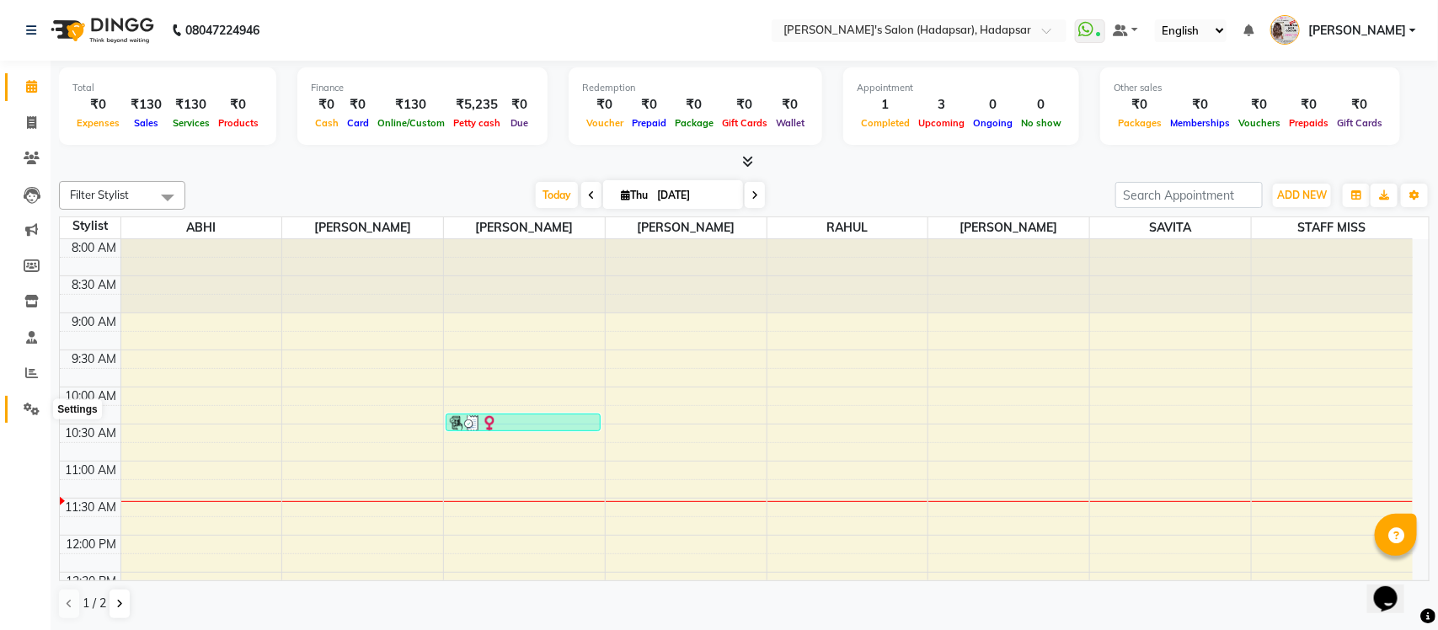
click at [29, 403] on icon at bounding box center [32, 409] width 16 height 13
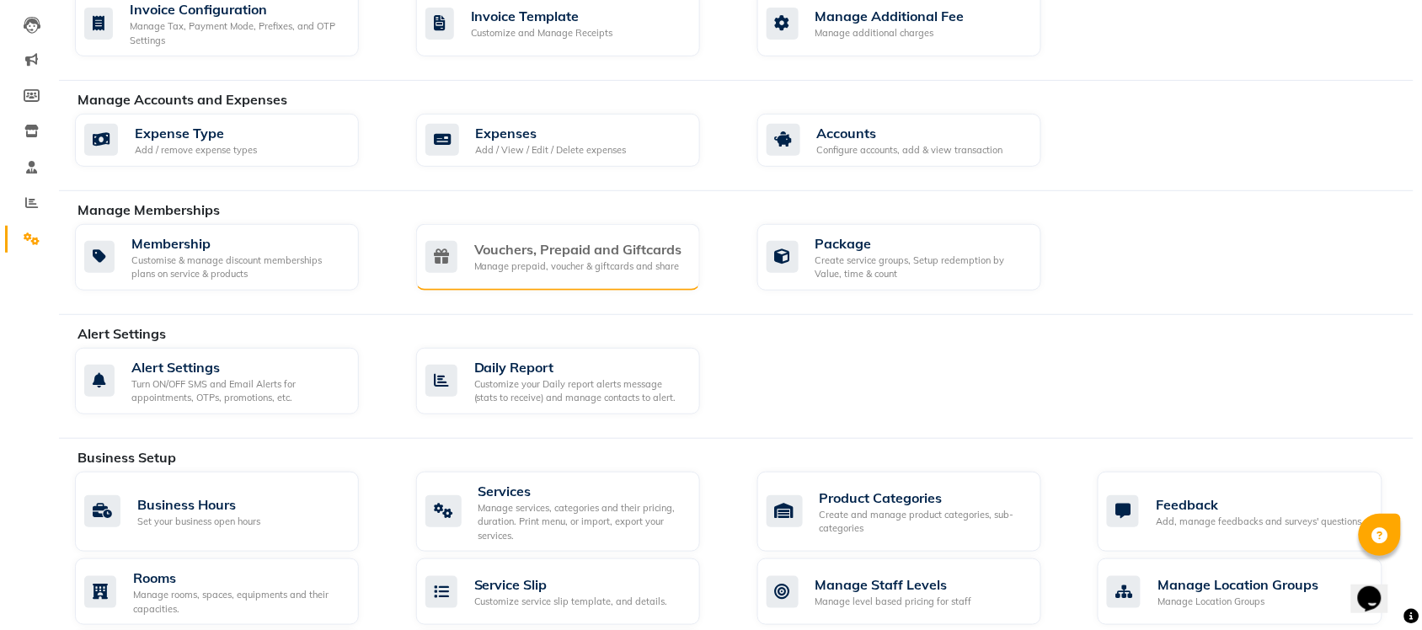
scroll to position [279, 0]
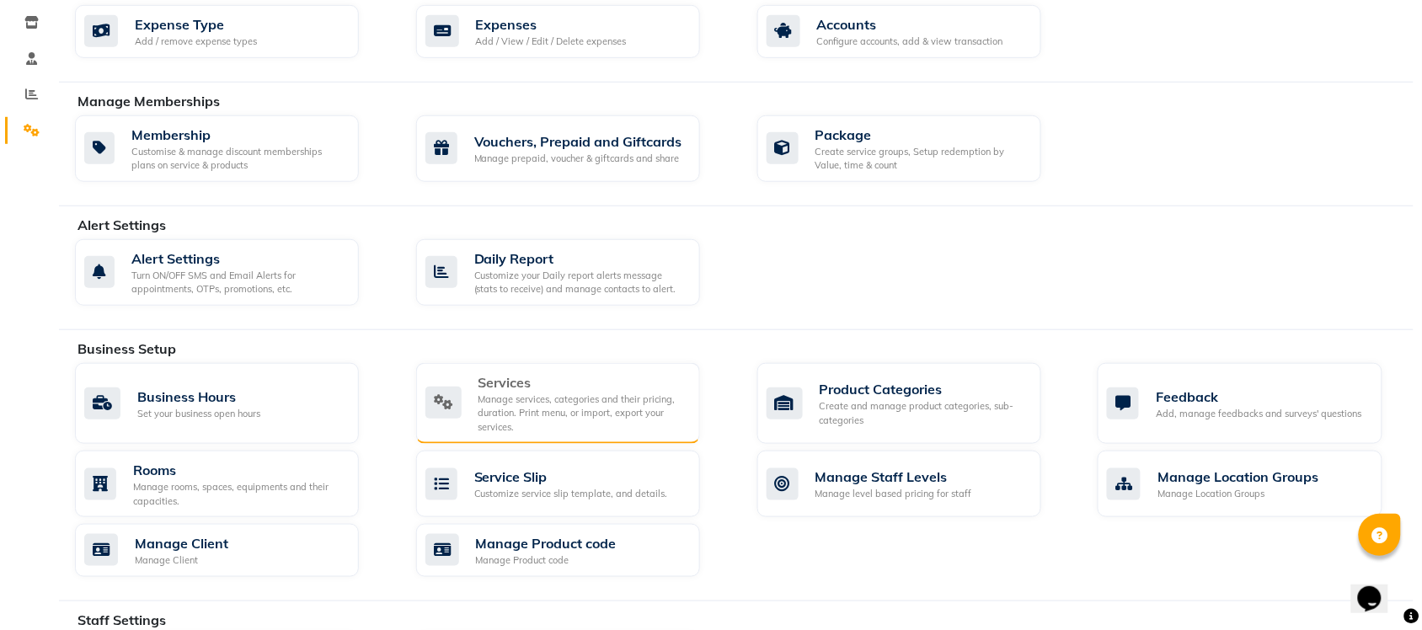
click at [556, 406] on div "Manage services, categories and their pricing, duration. Print menu, or import,…" at bounding box center [582, 414] width 208 height 42
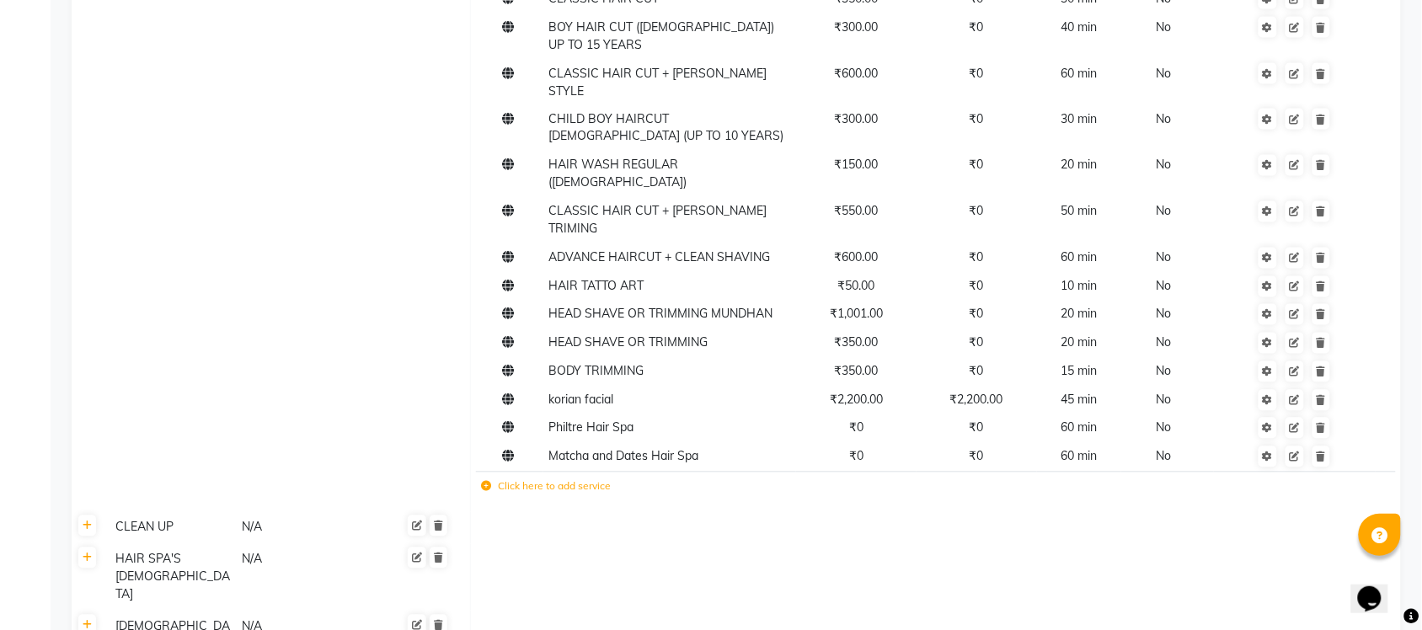
scroll to position [837, 0]
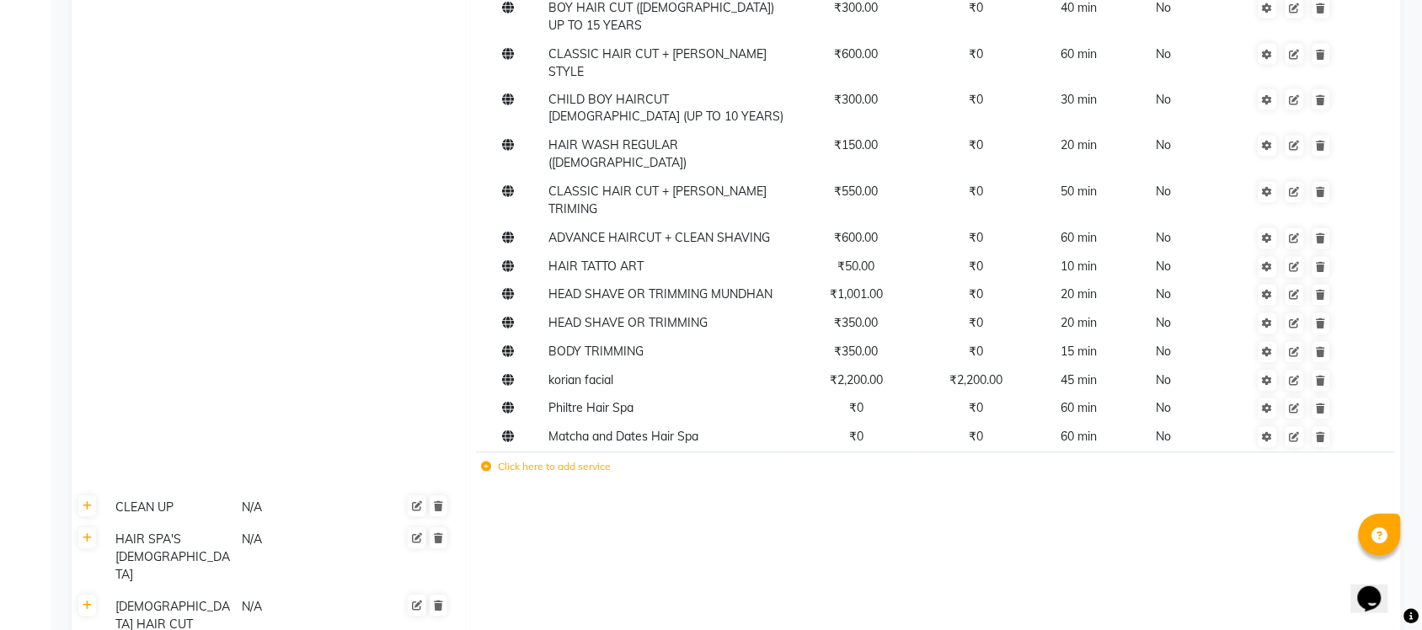
click at [560, 460] on label "Click here to add service" at bounding box center [547, 467] width 130 height 15
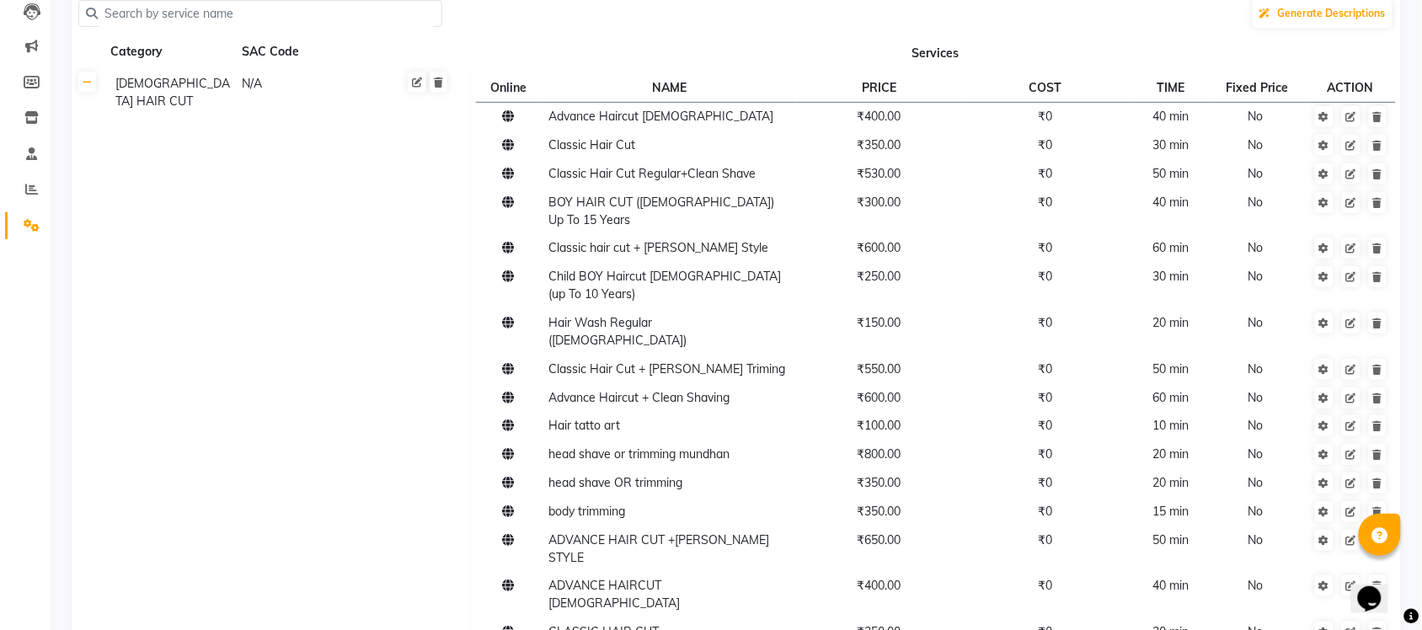
scroll to position [0, 0]
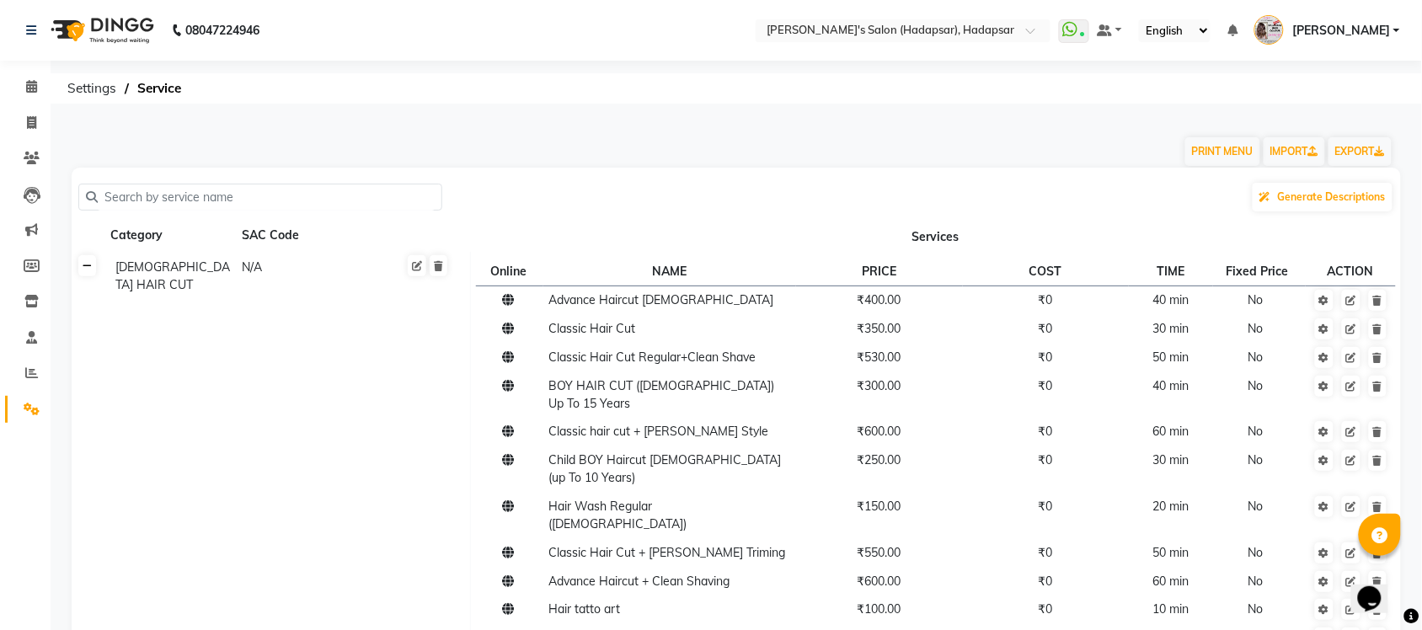
click at [87, 268] on icon at bounding box center [87, 266] width 9 height 10
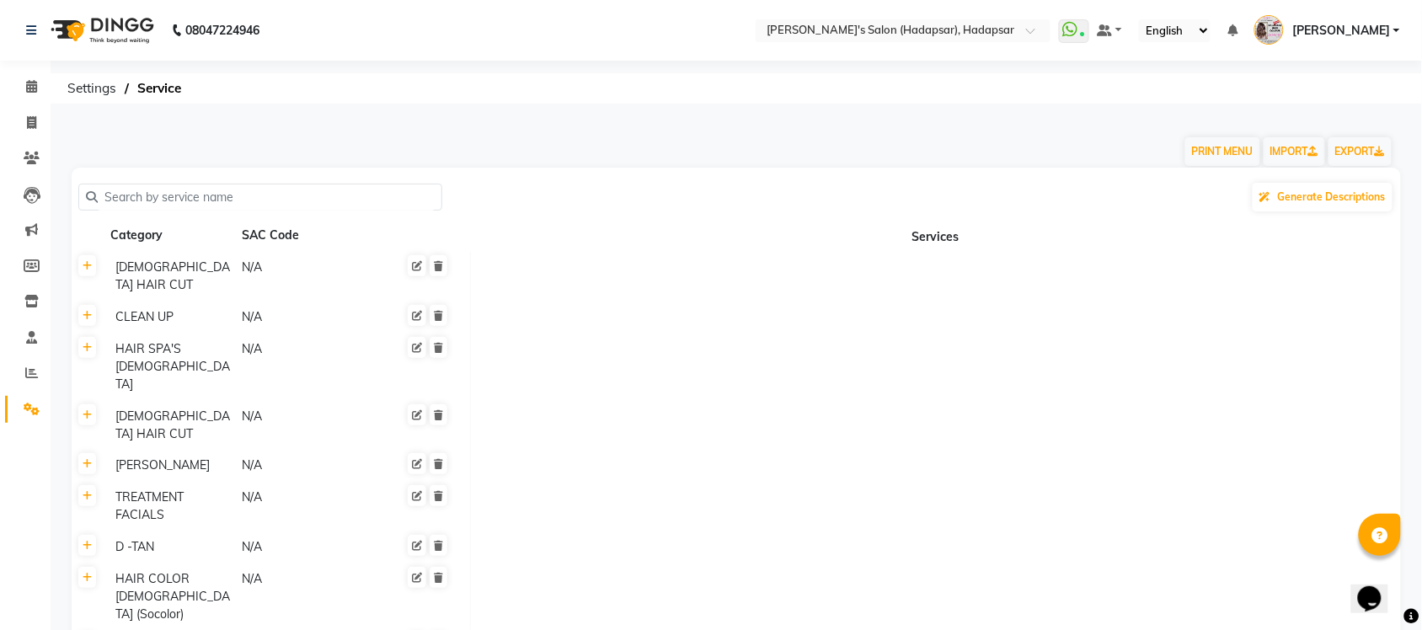
scroll to position [1388, 0]
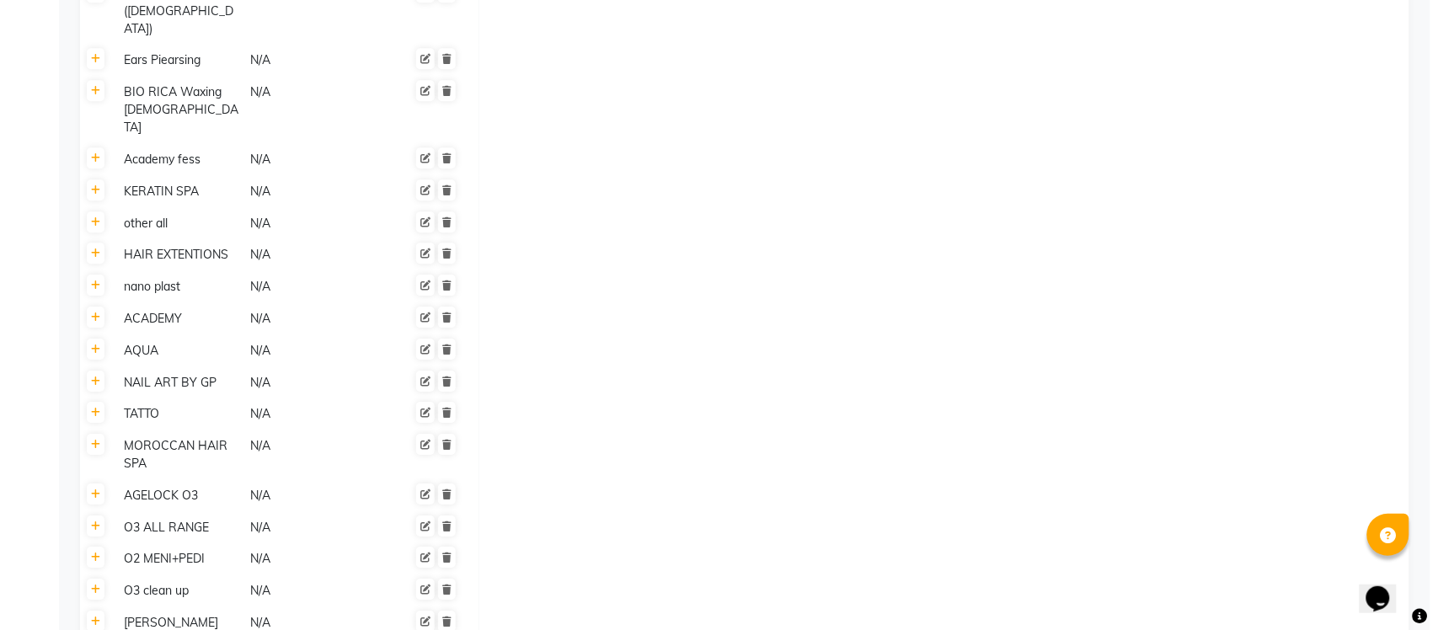
scroll to position [0, 0]
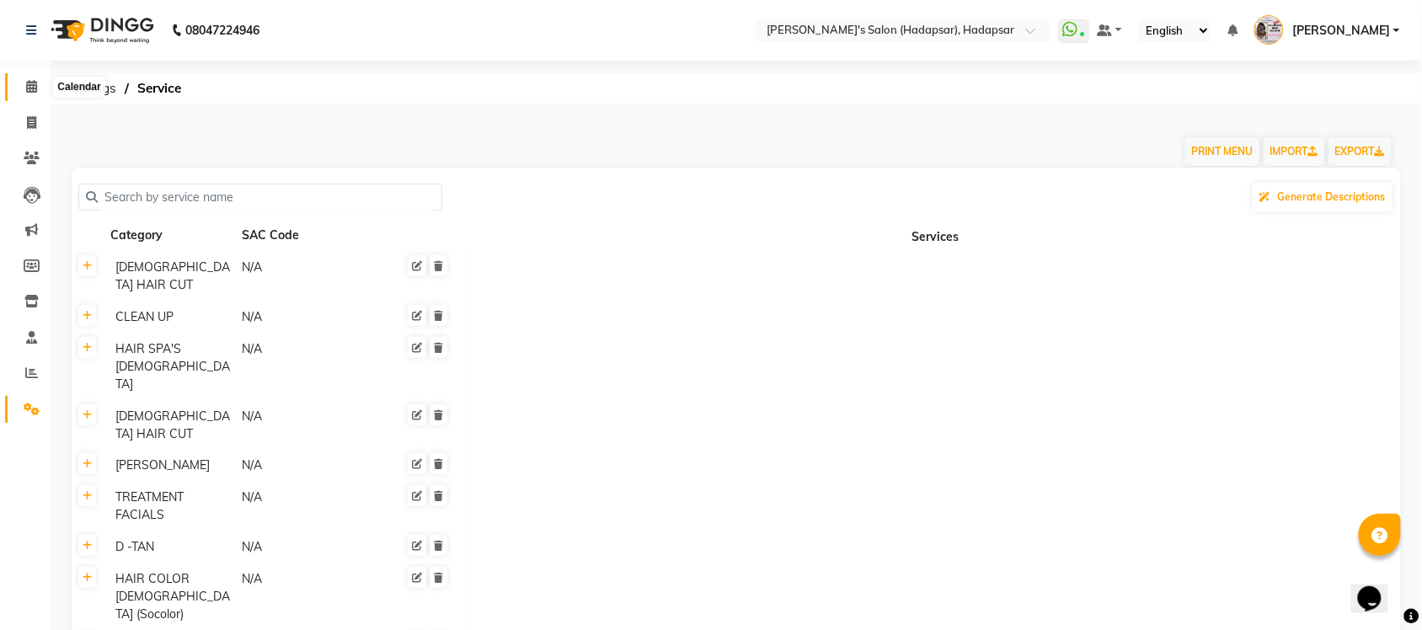
click at [27, 88] on icon at bounding box center [31, 86] width 11 height 13
